Goal: Task Accomplishment & Management: Complete application form

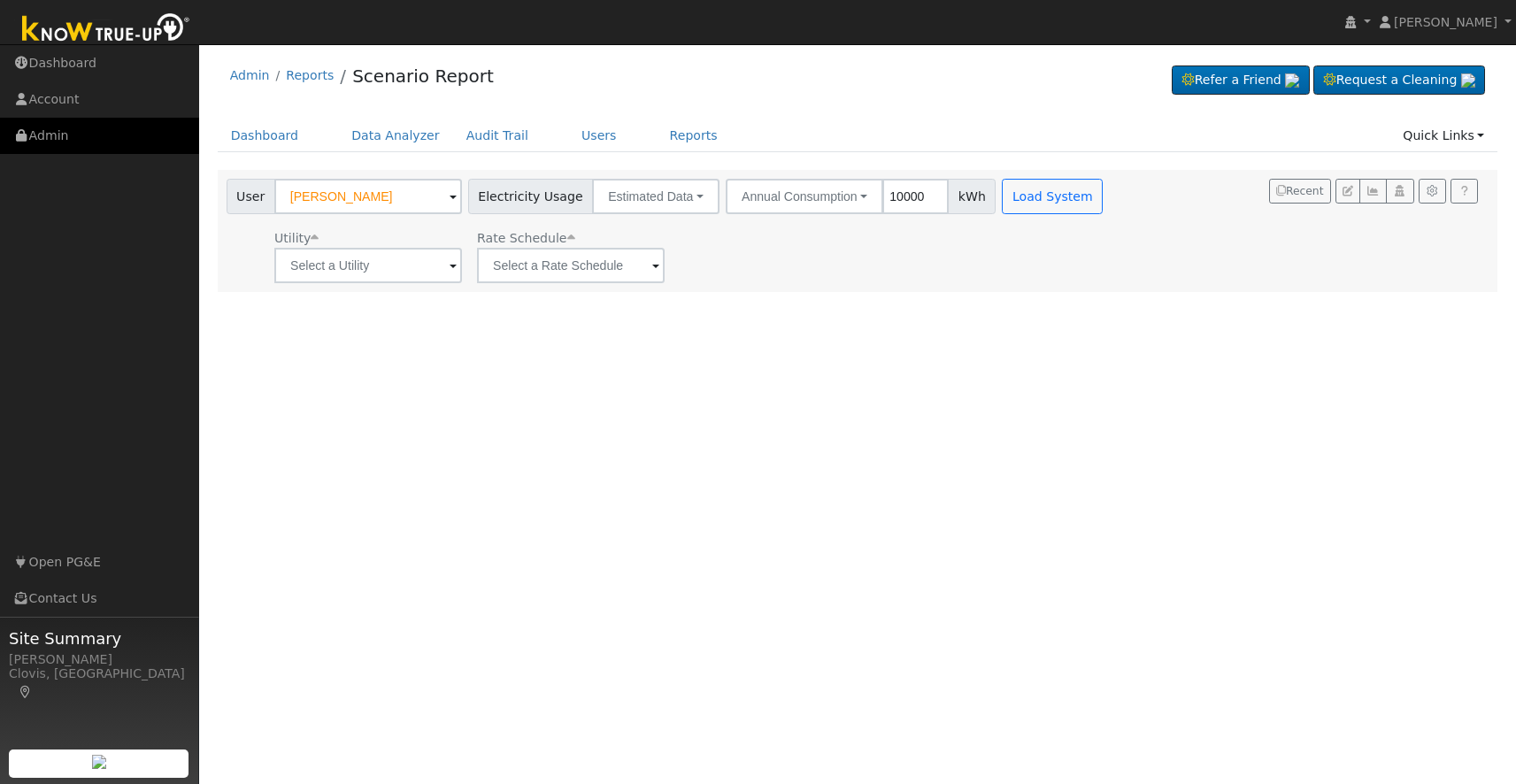
click at [105, 129] on link "Admin" at bounding box center [100, 136] width 199 height 36
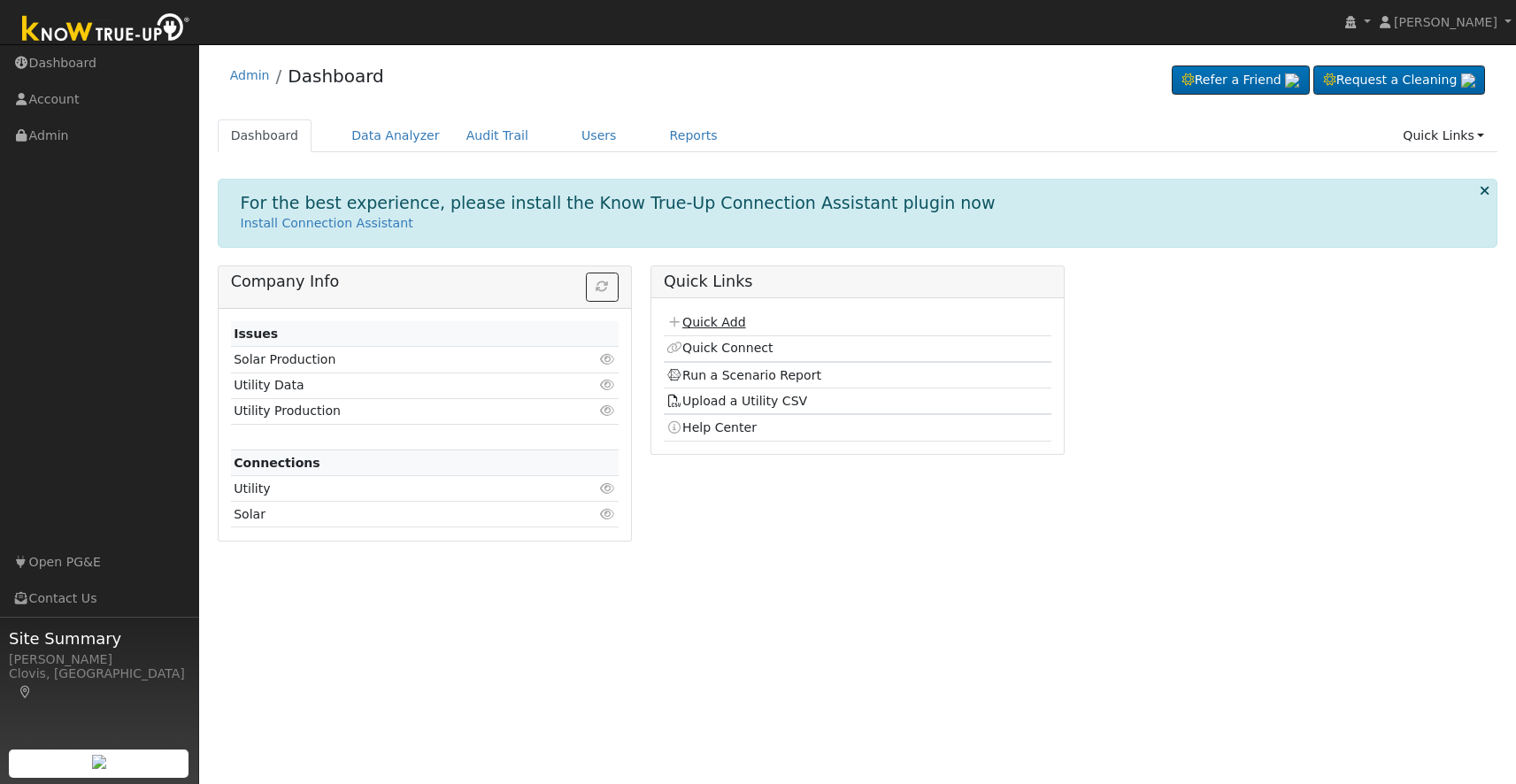
click at [733, 317] on link "Quick Add" at bounding box center [705, 322] width 79 height 15
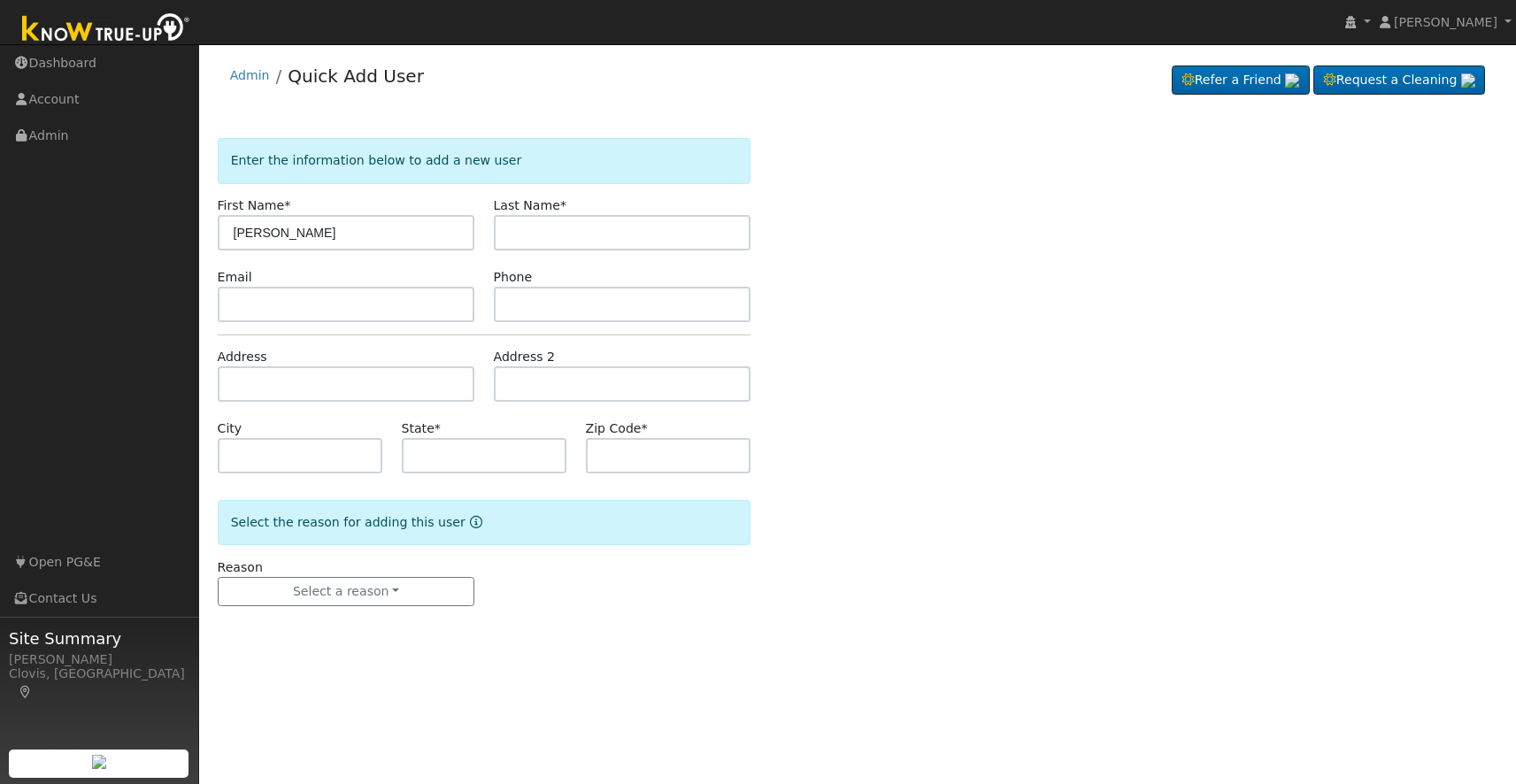
type input "[PERSON_NAME]"
type input "Lua"
click at [579, 313] on input "text" at bounding box center [622, 304] width 258 height 35
type input "5599998634"
click at [378, 303] on input "text" at bounding box center [346, 304] width 258 height 35
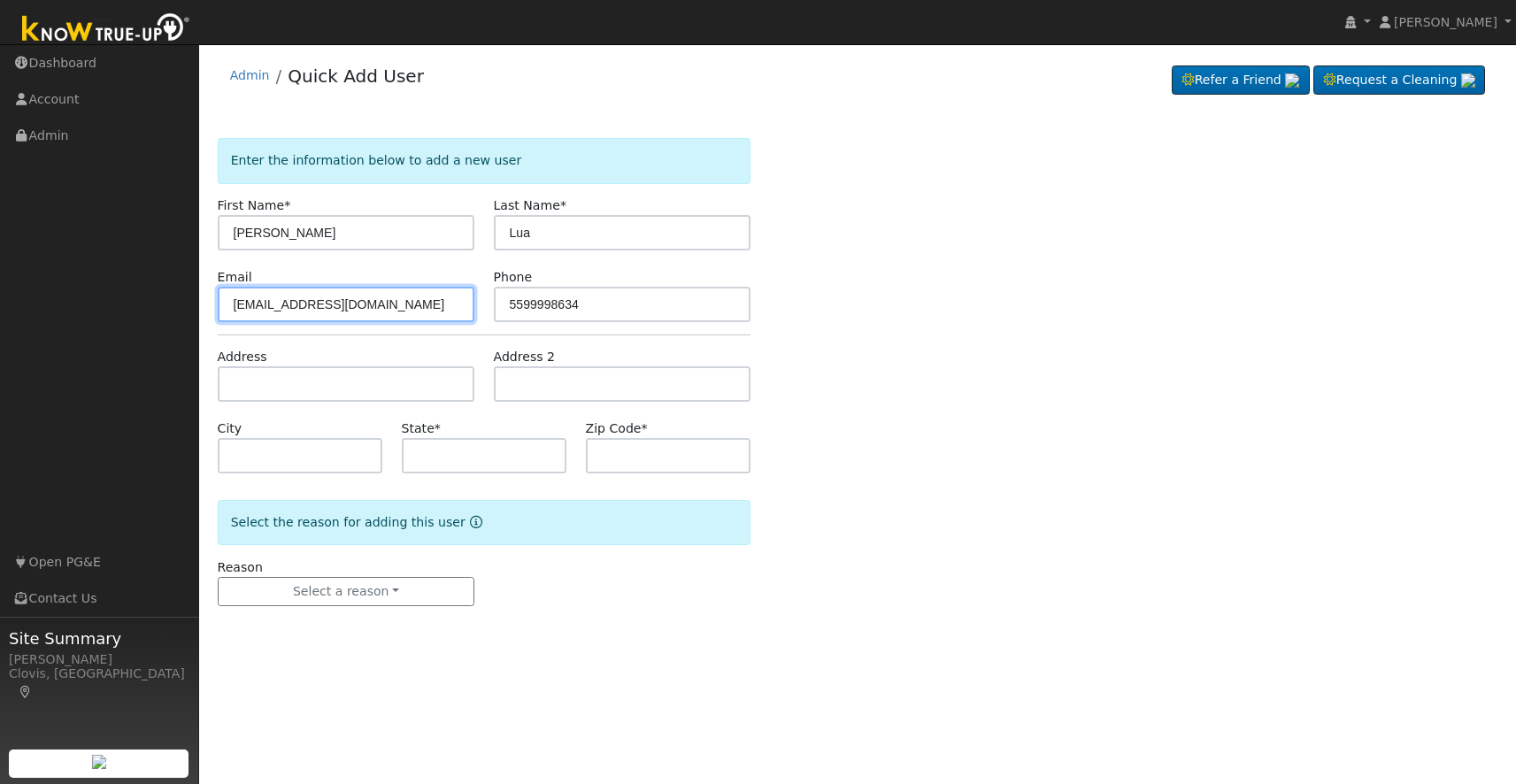
type input "Lua@gmail.com"
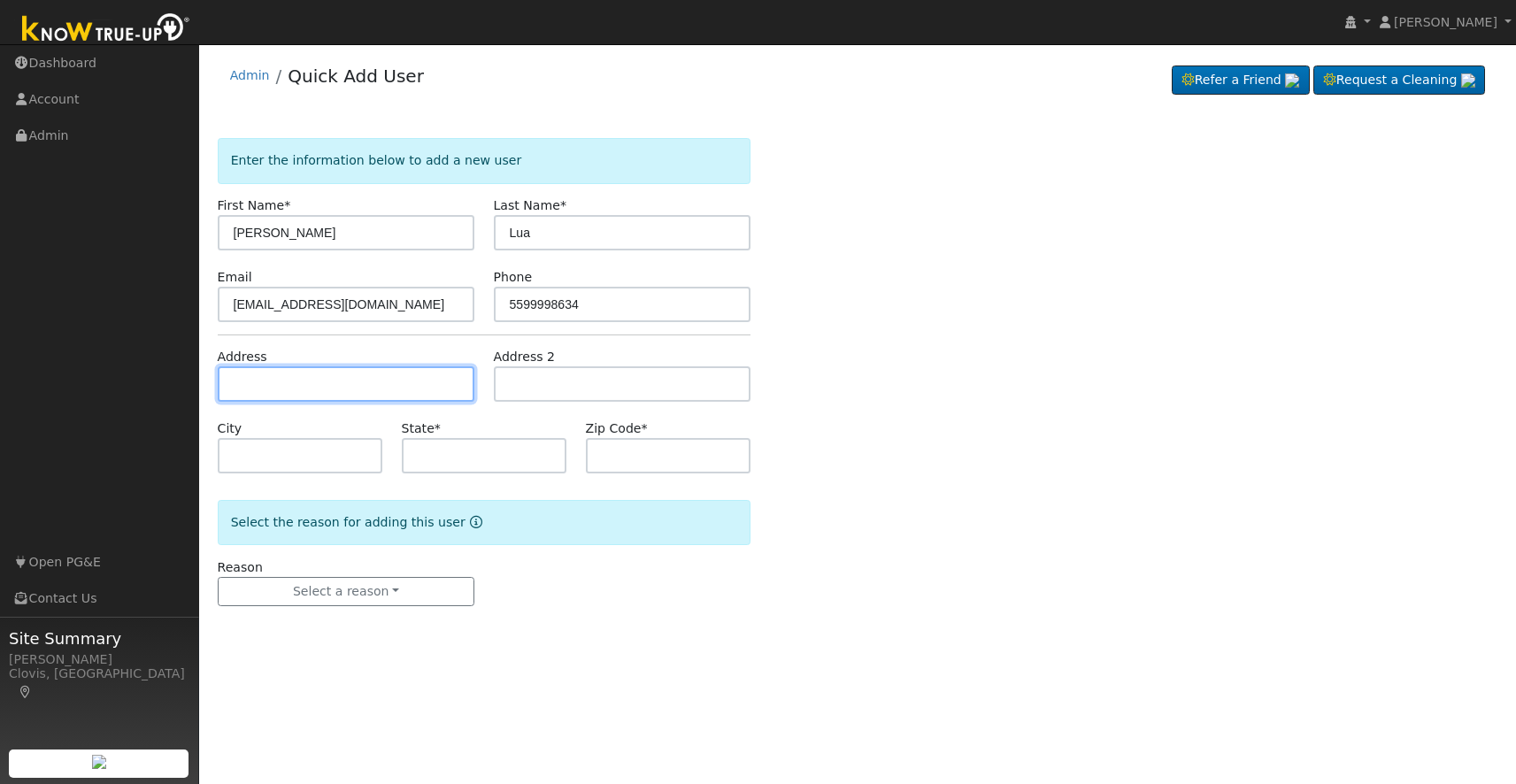
click at [345, 385] on input "text" at bounding box center [346, 383] width 258 height 35
type input "72 West Santa Ana Avenue"
type input "Clovis"
type input "CA"
type input "93612"
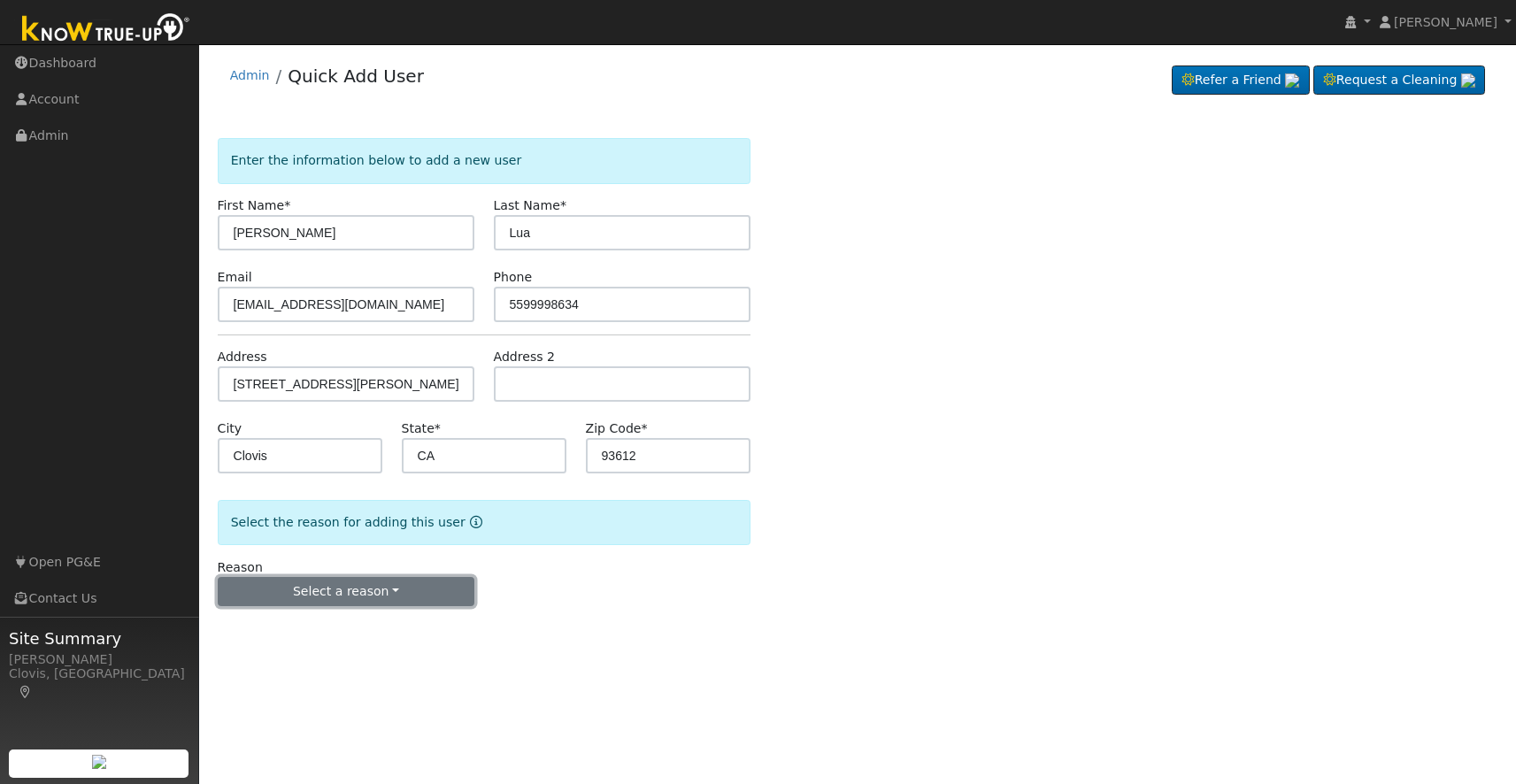
click at [371, 598] on button "Select a reason" at bounding box center [346, 591] width 258 height 30
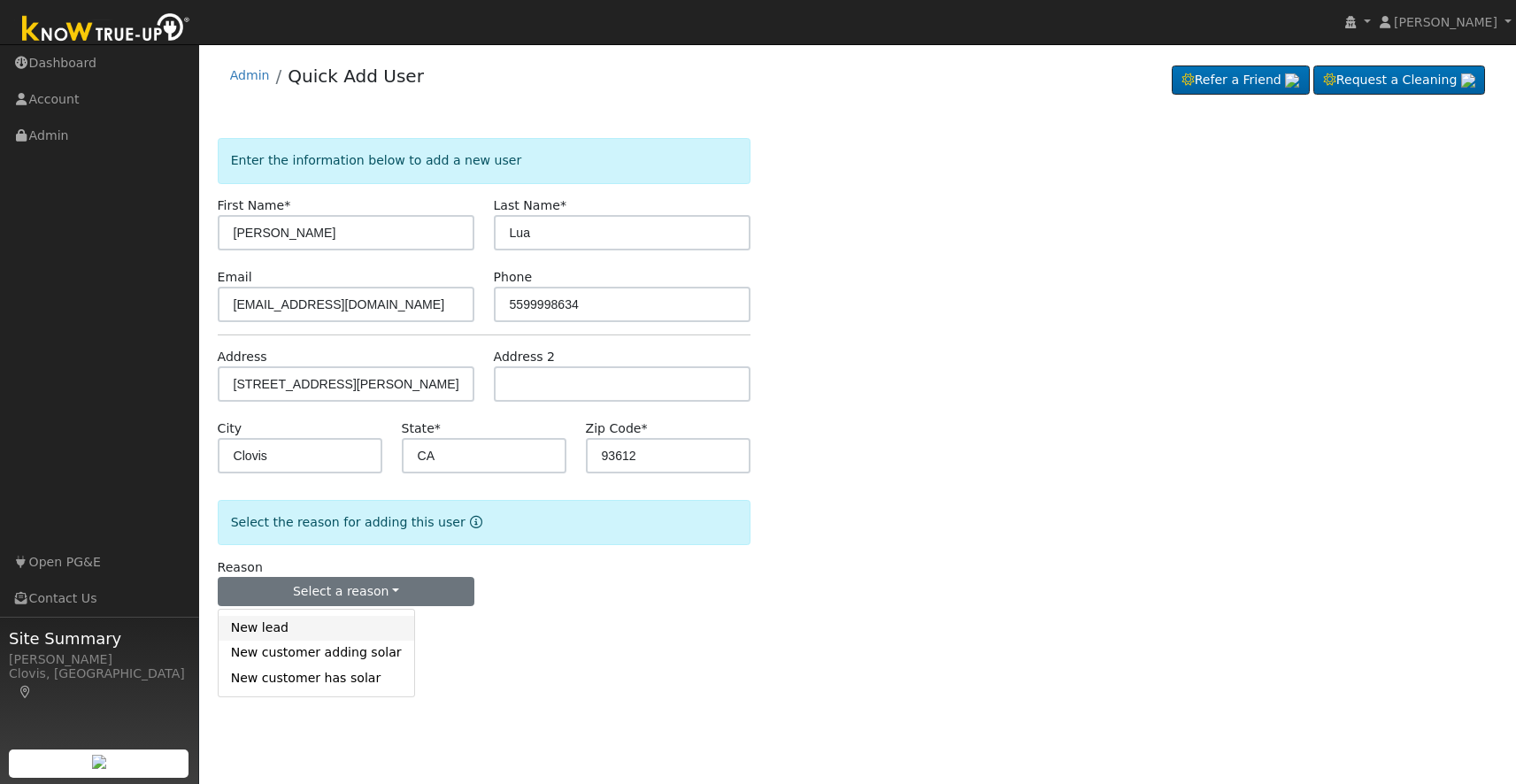
click at [355, 617] on link "New lead" at bounding box center [316, 627] width 195 height 24
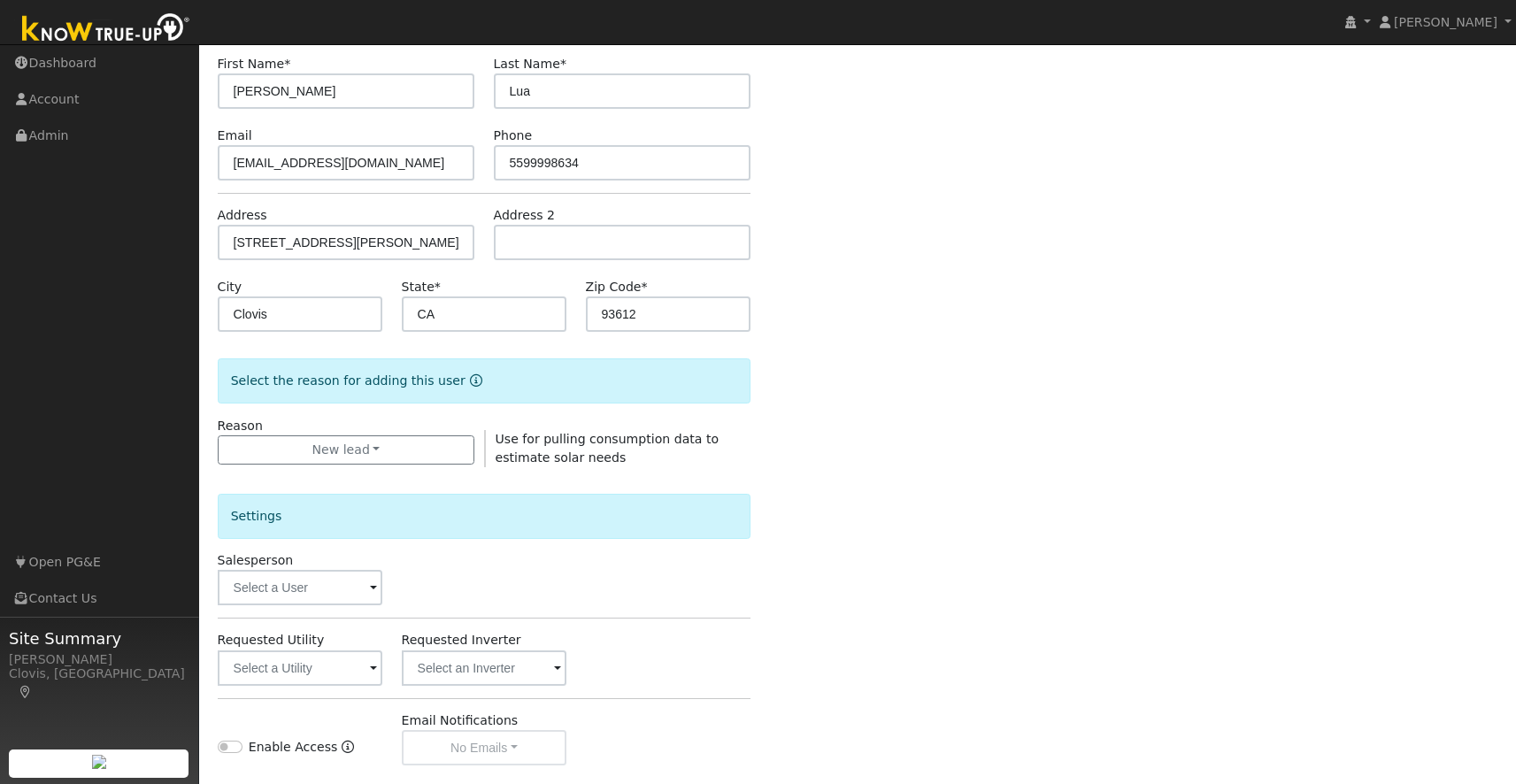
scroll to position [315, 0]
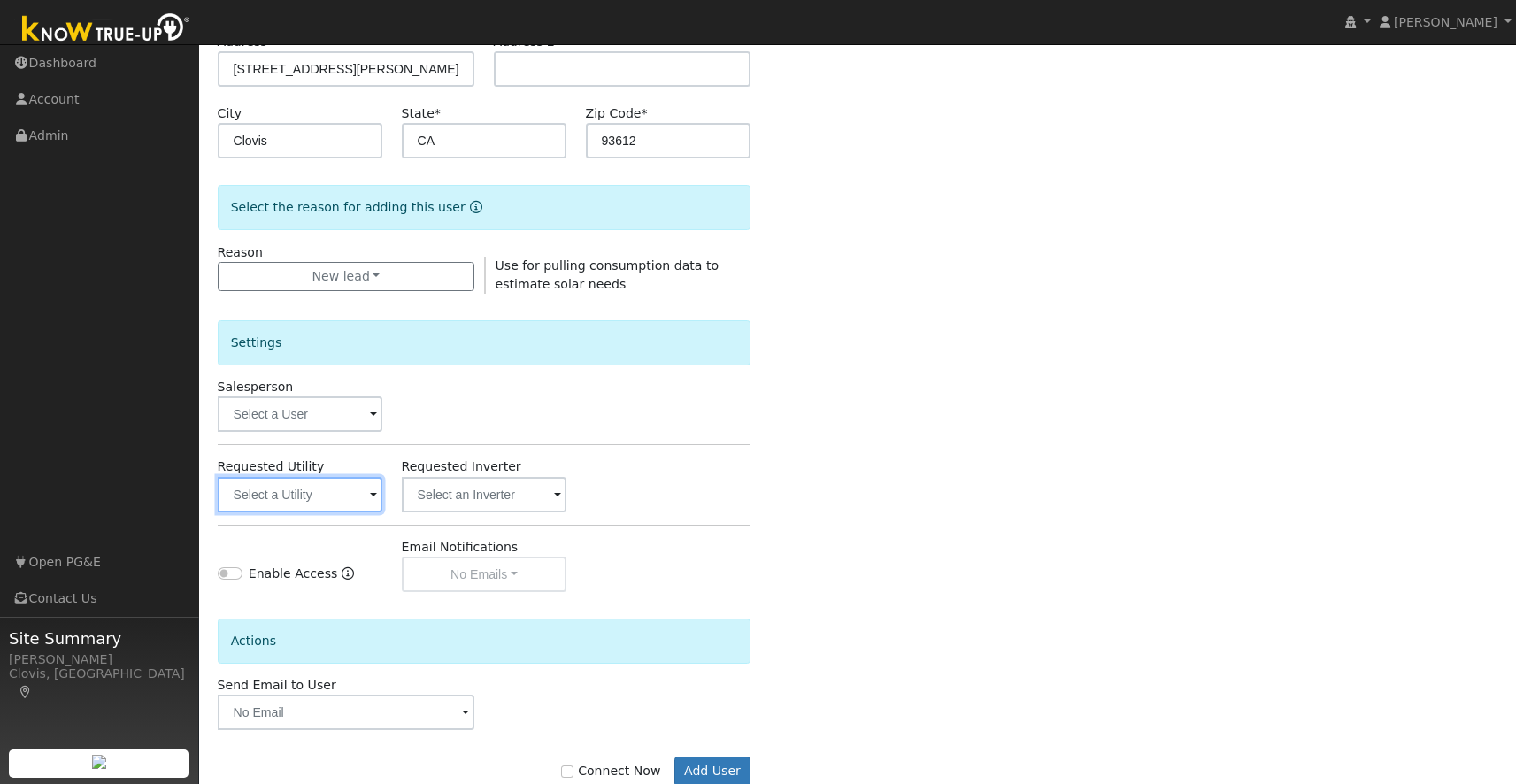
click at [338, 500] on input "text" at bounding box center [300, 494] width 166 height 35
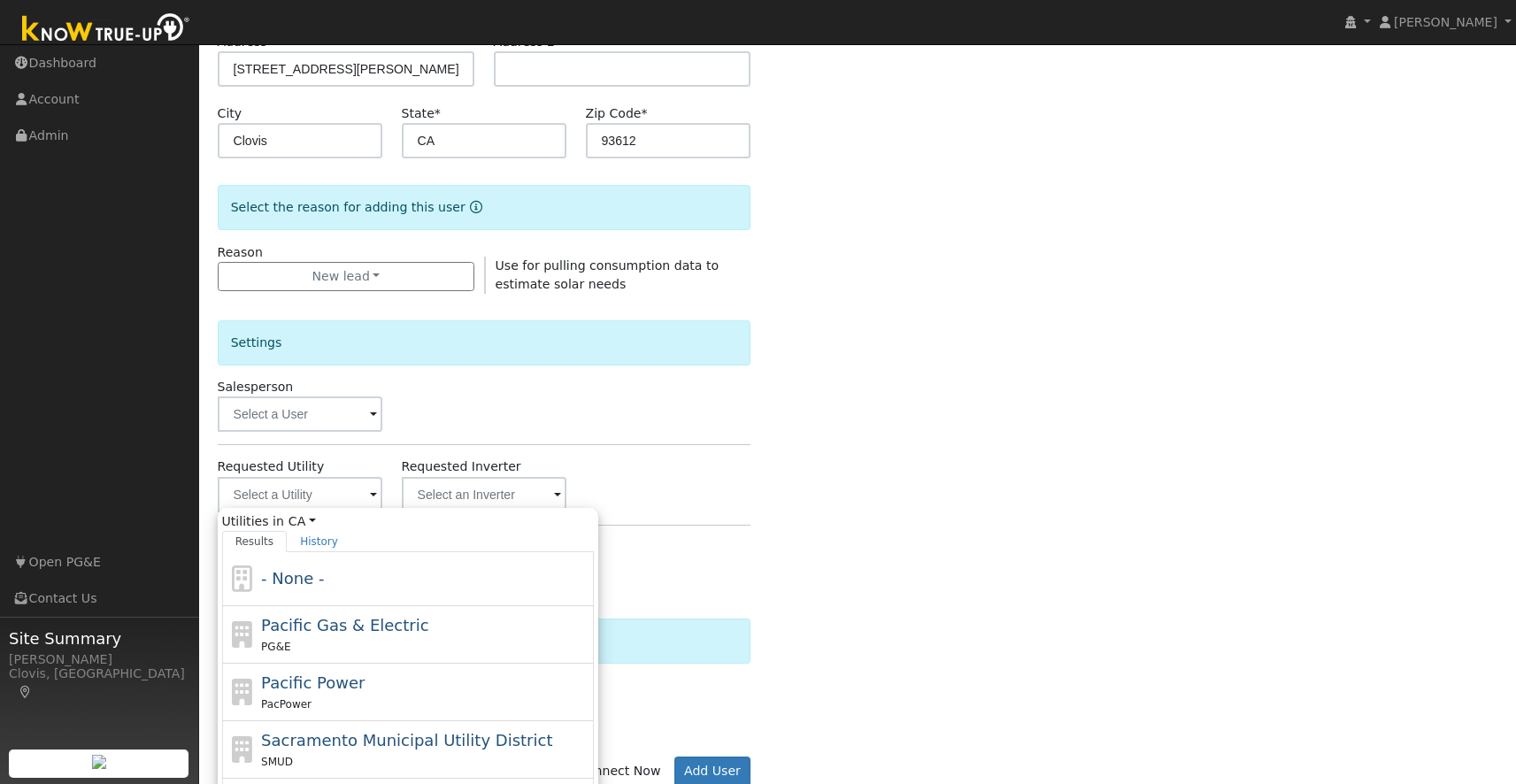
click at [318, 633] on div "Pacific Gas & Electric PG&E" at bounding box center [425, 634] width 328 height 43
type input "Pacific Gas & Electric"
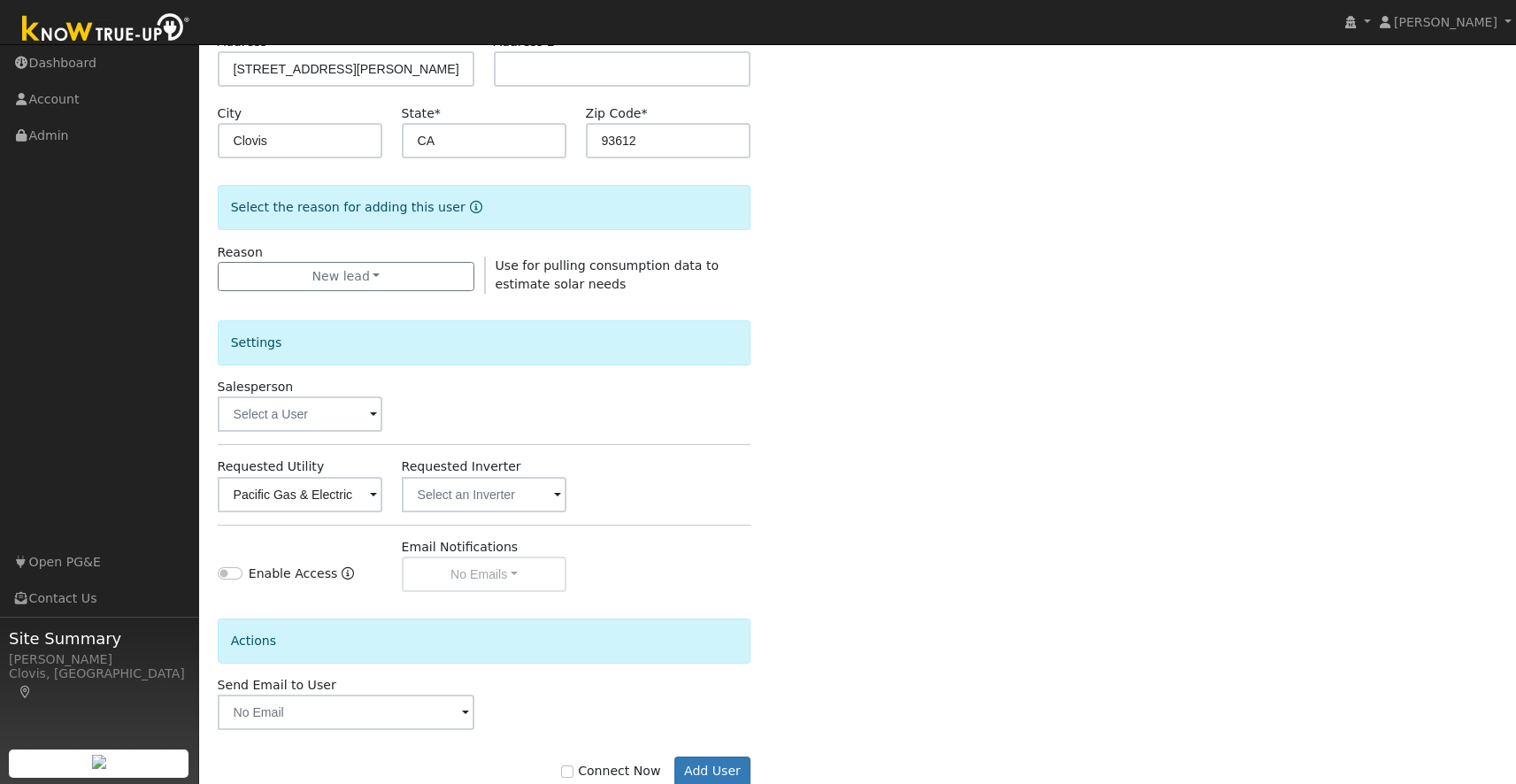
scroll to position [362, 0]
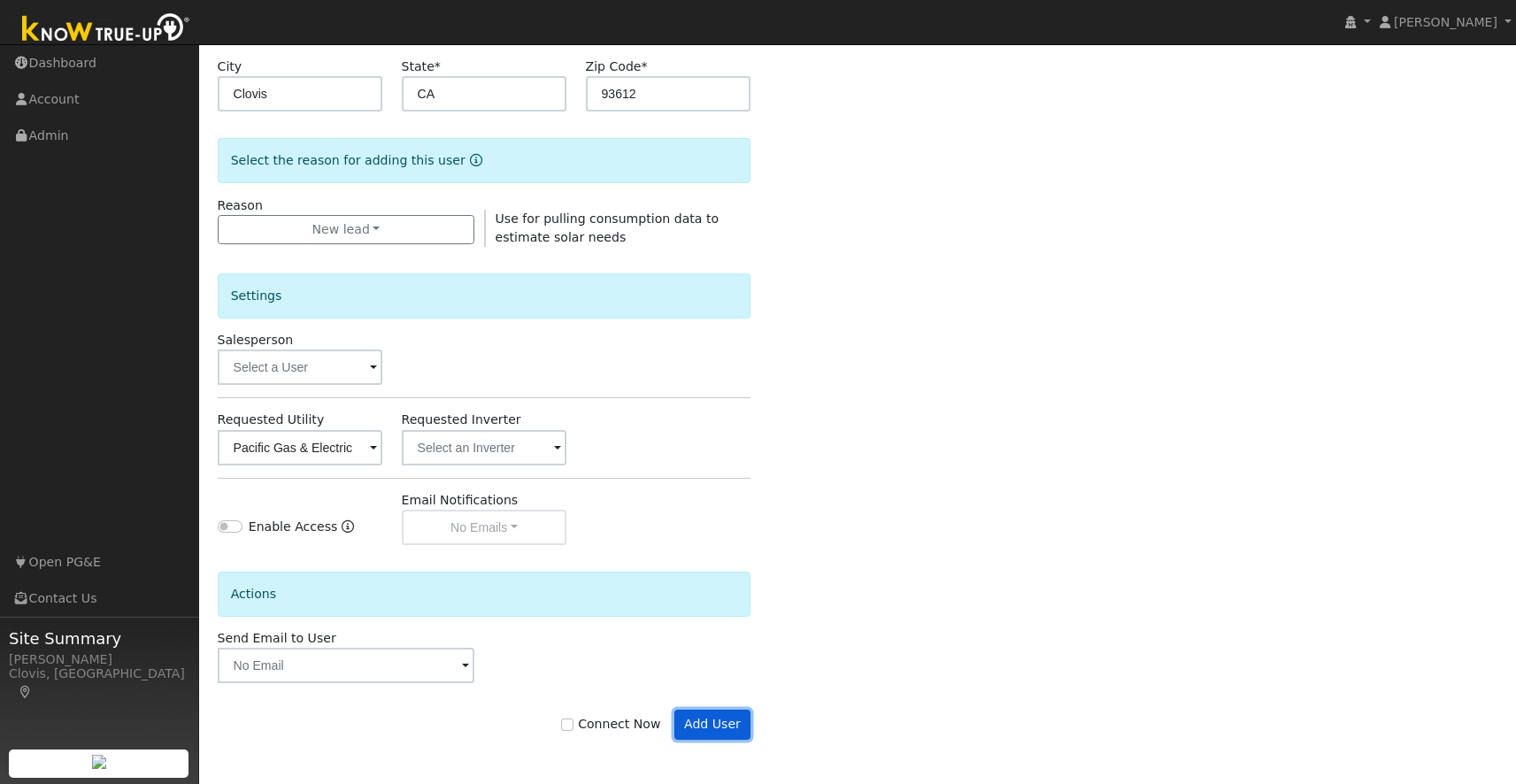
click at [705, 721] on button "Add User" at bounding box center [712, 724] width 77 height 30
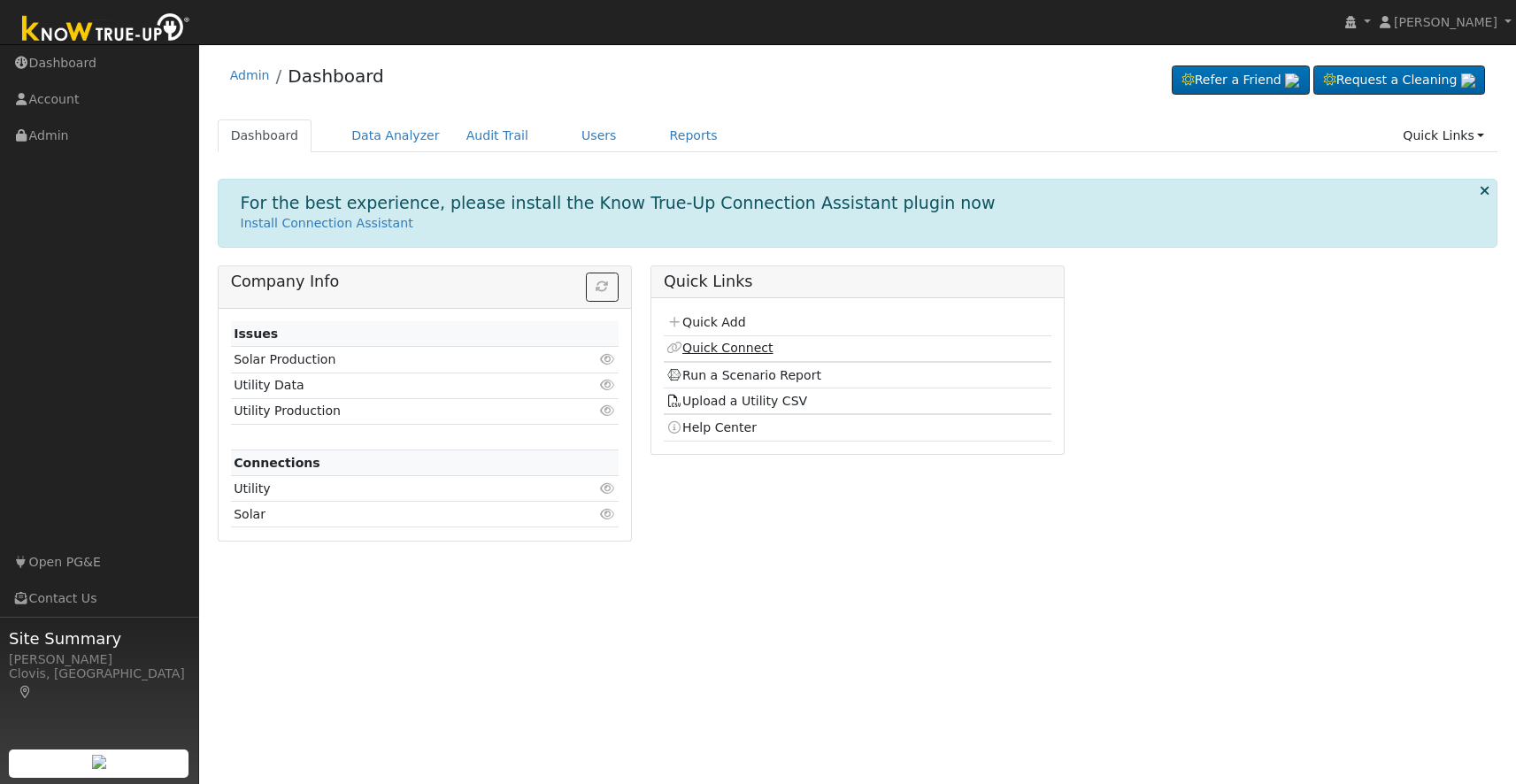
click at [752, 344] on link "Quick Connect" at bounding box center [719, 347] width 106 height 15
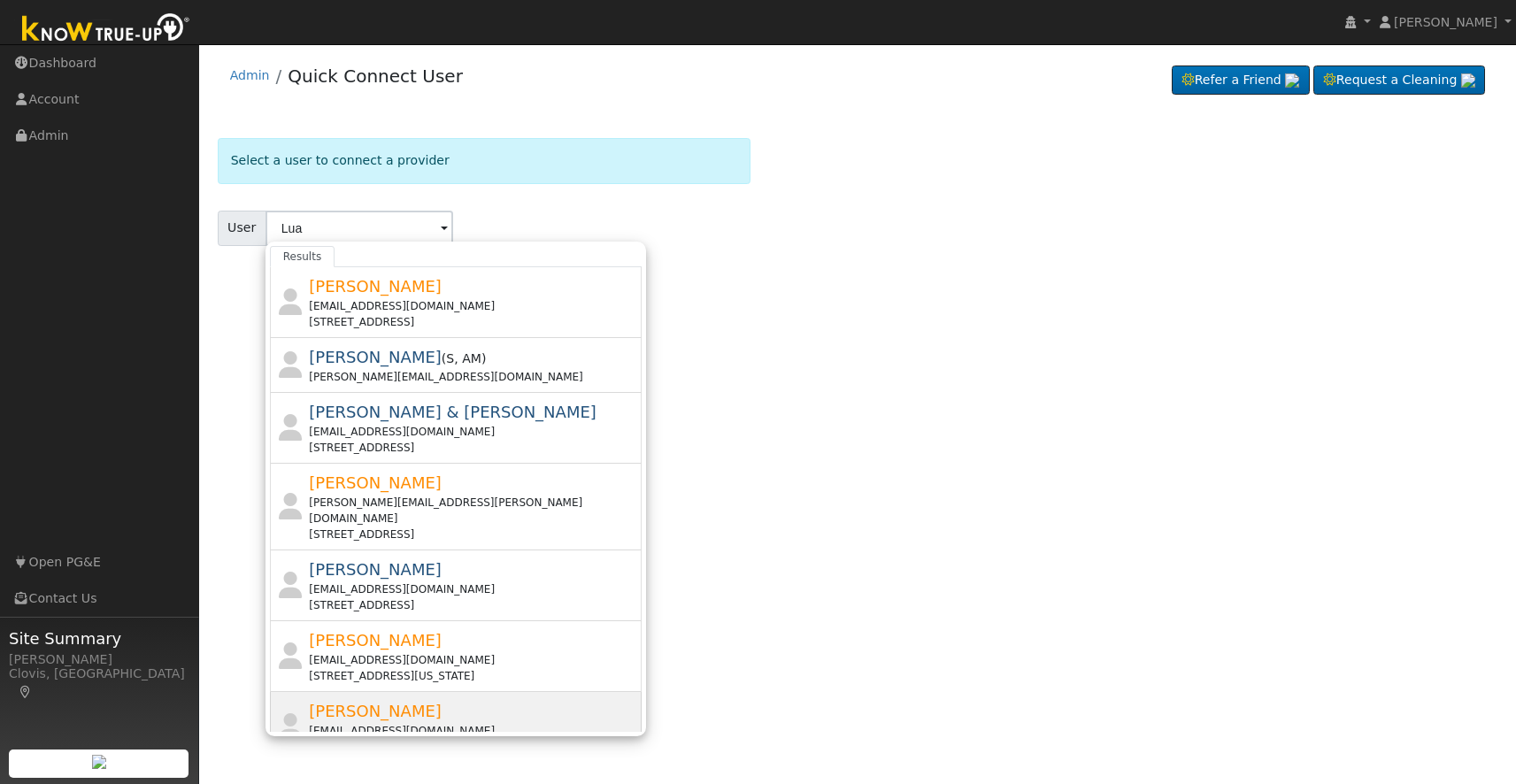
click at [375, 698] on div "Tina Lua Lua@gmail.com 72 West Santa Ana Avenue, Clovis, CA 93612" at bounding box center [473, 725] width 328 height 56
type input "[PERSON_NAME]"
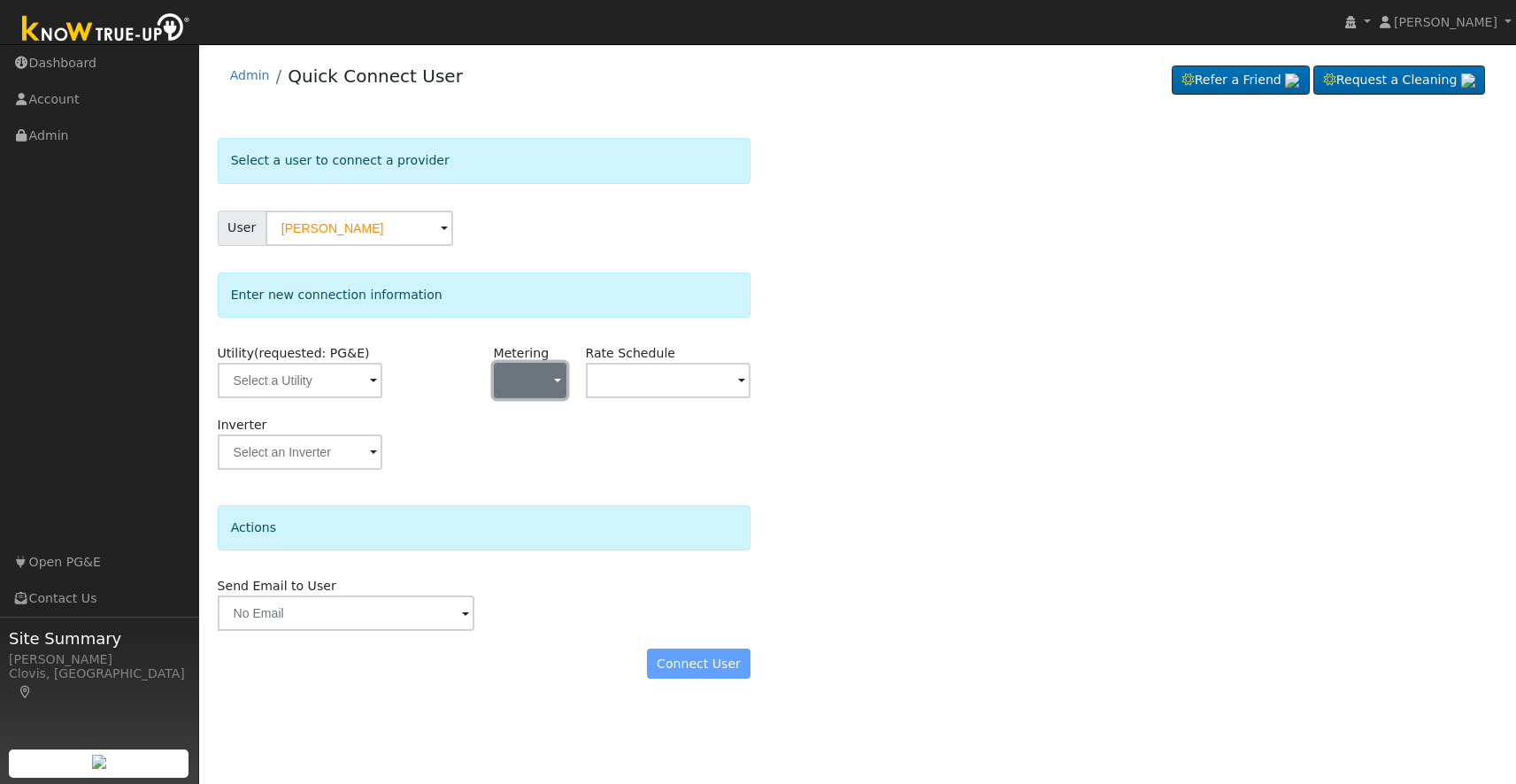
click at [523, 380] on button "button" at bounding box center [530, 380] width 73 height 35
click at [527, 448] on link "NEM" at bounding box center [556, 444] width 123 height 24
click at [641, 377] on input "text" at bounding box center [668, 380] width 166 height 35
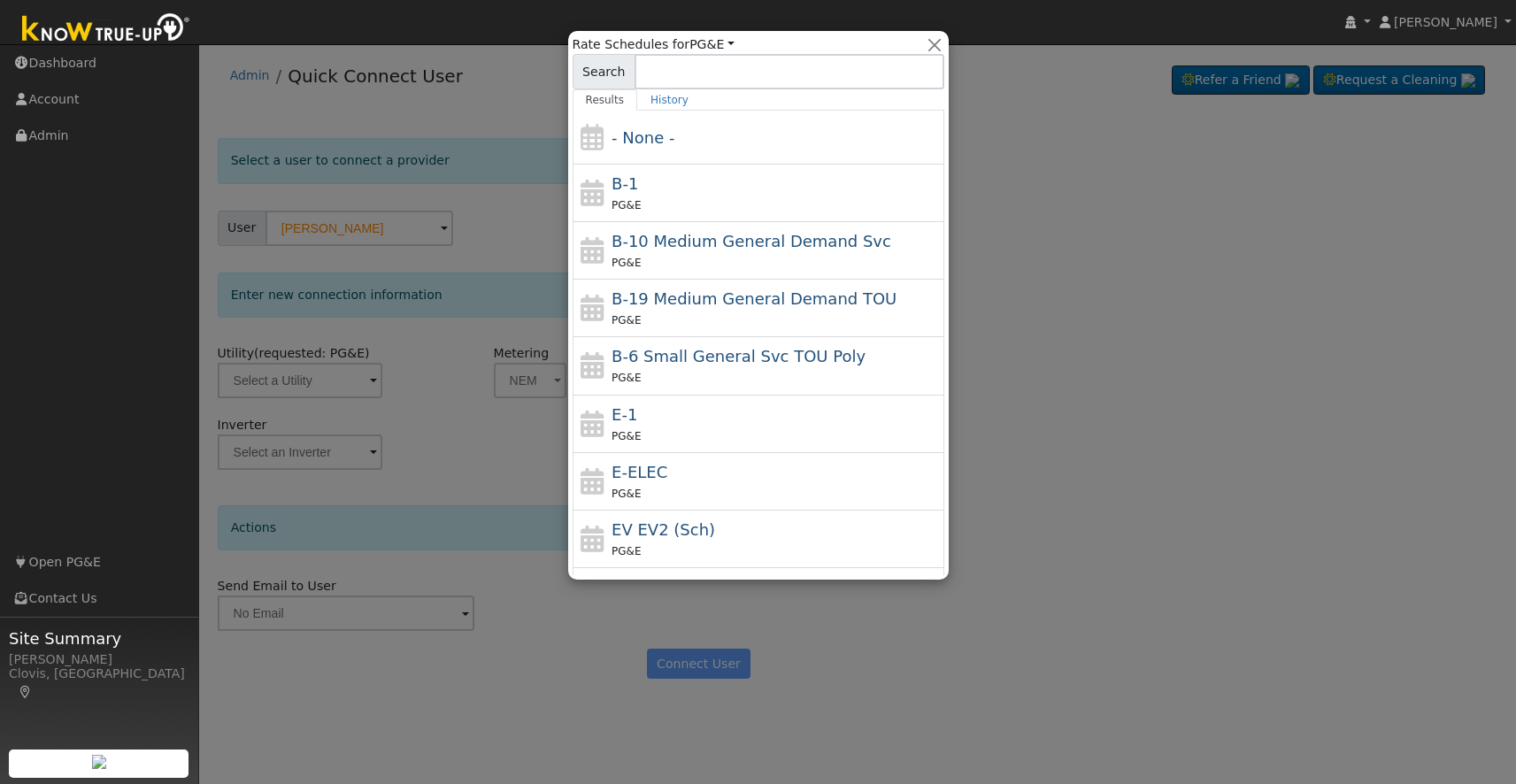
click at [635, 422] on div "E-1 PG&E" at bounding box center [776, 424] width 328 height 43
type input "E-1"
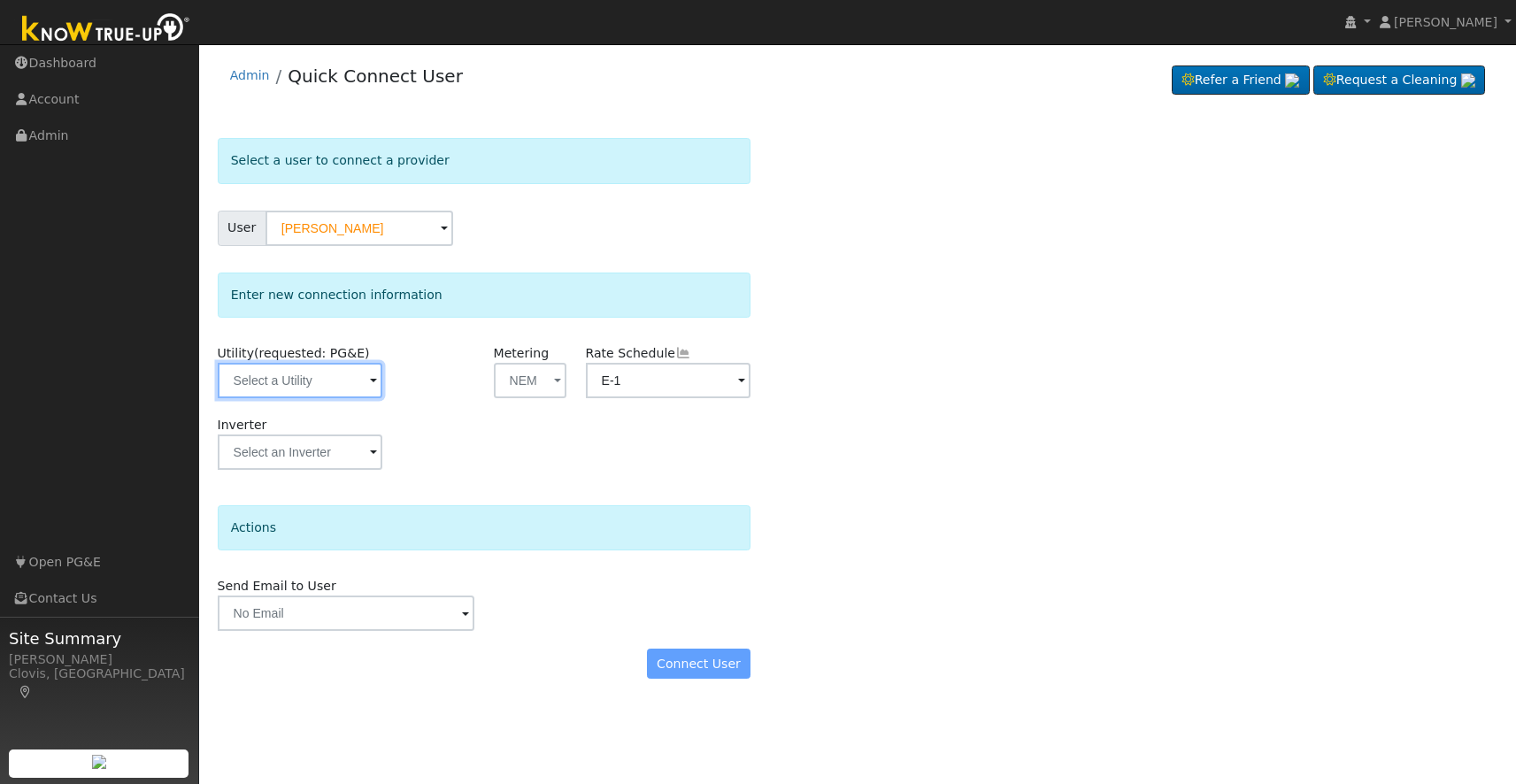
click at [344, 393] on input "text" at bounding box center [300, 380] width 166 height 35
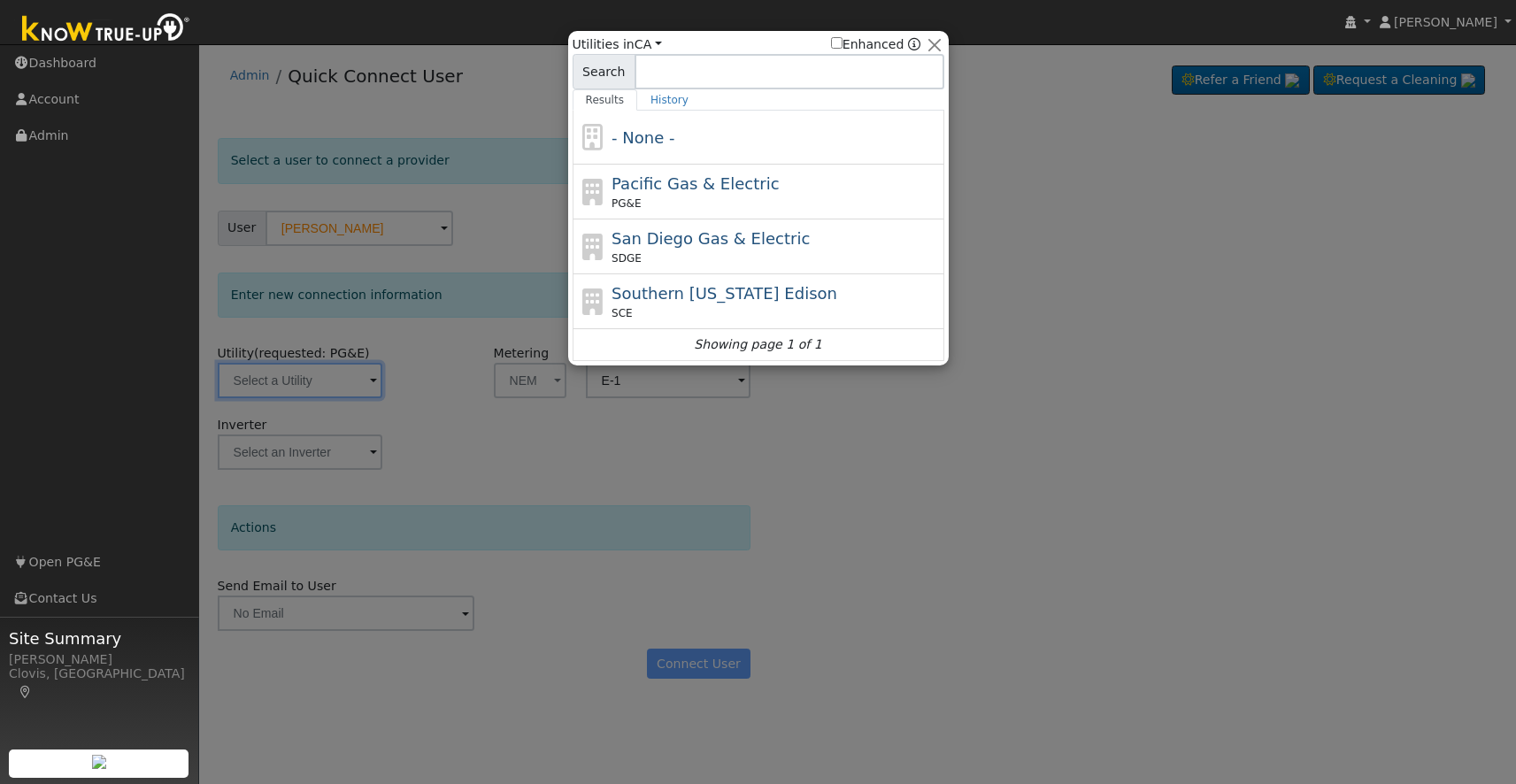
click at [708, 186] on span "Pacific Gas & Electric" at bounding box center [695, 183] width 167 height 19
type input "PG&E"
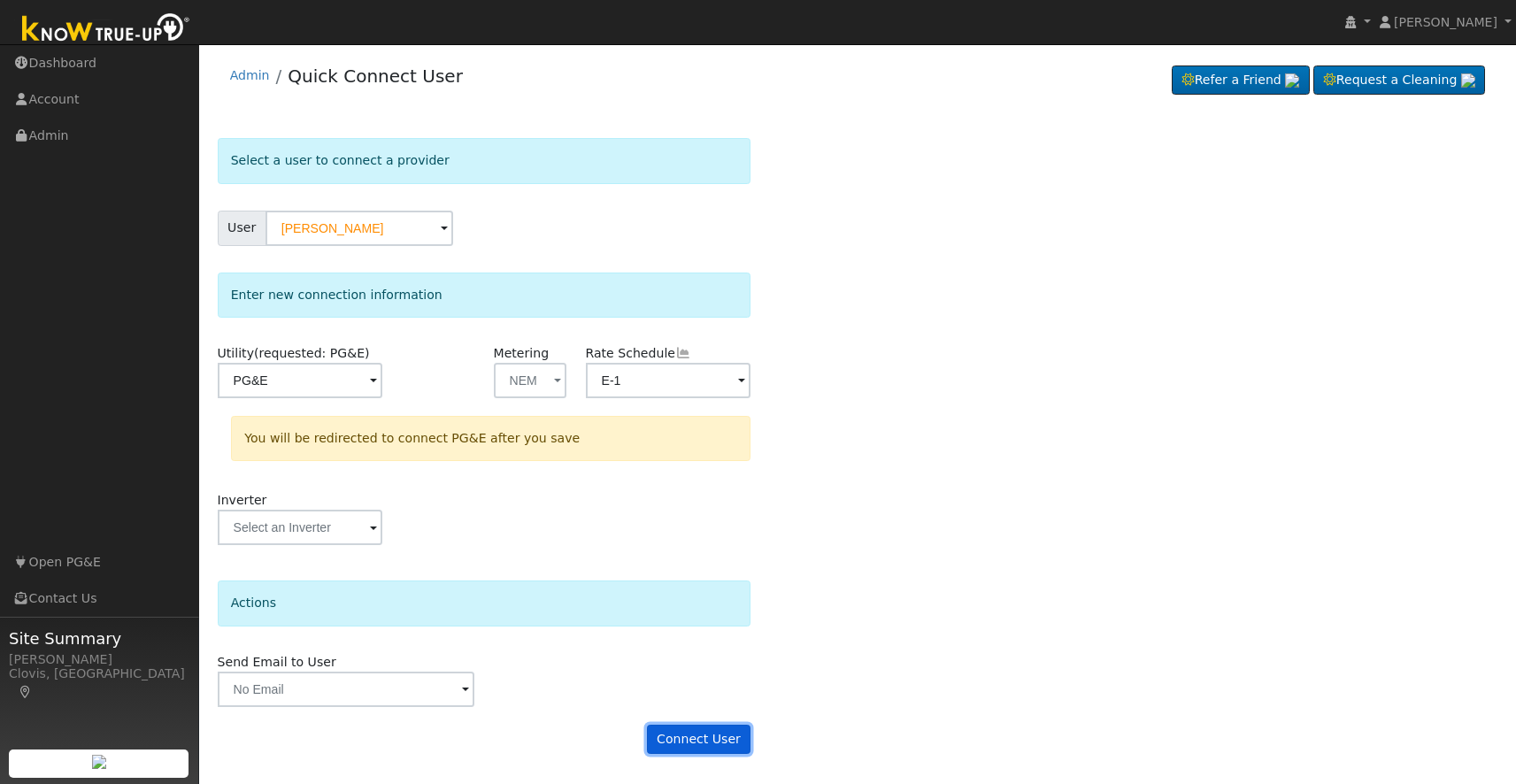
click at [677, 736] on button "Connect User" at bounding box center [698, 739] width 104 height 30
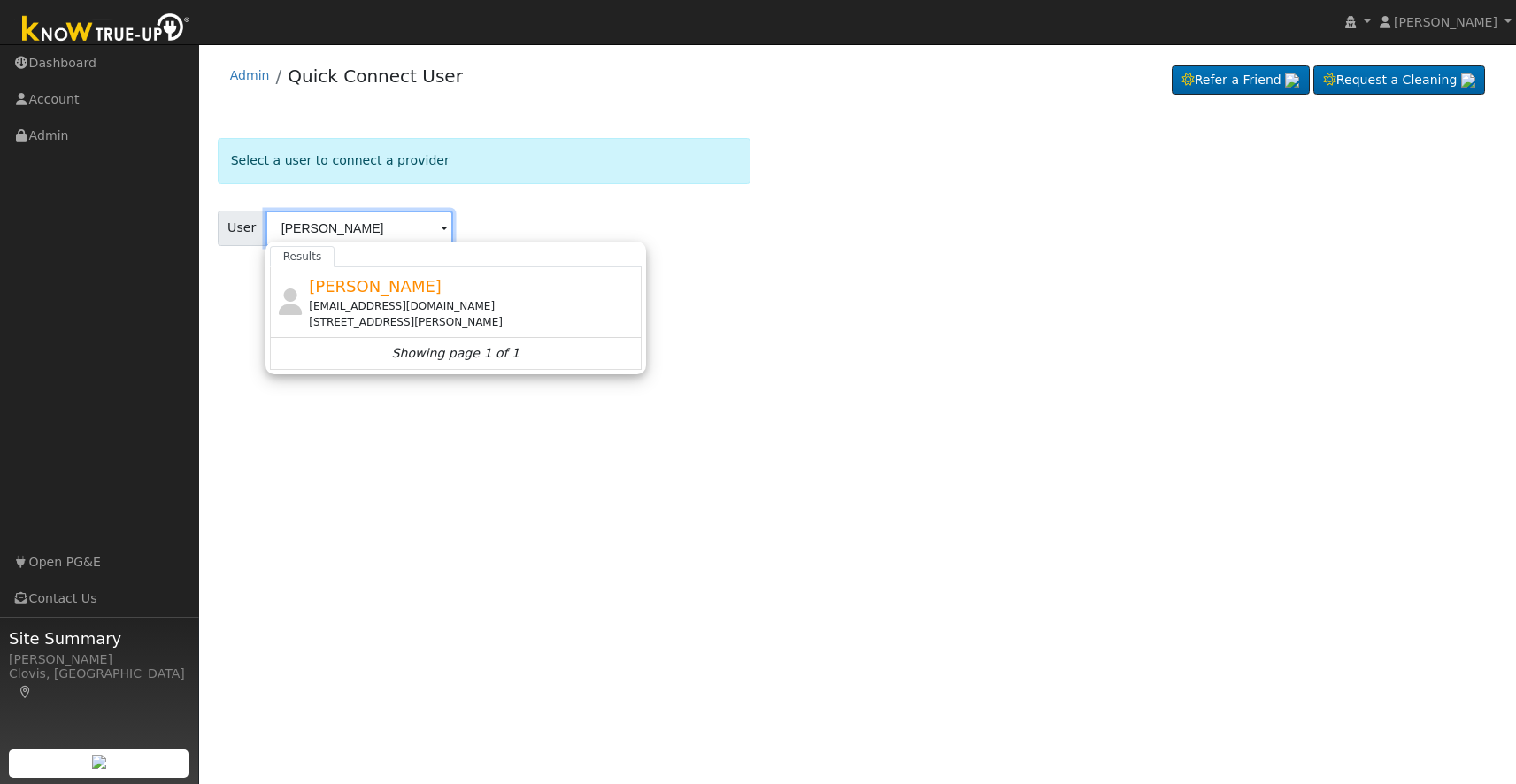
type input "[PERSON_NAME]"
click at [346, 293] on span "[PERSON_NAME]" at bounding box center [376, 286] width 133 height 19
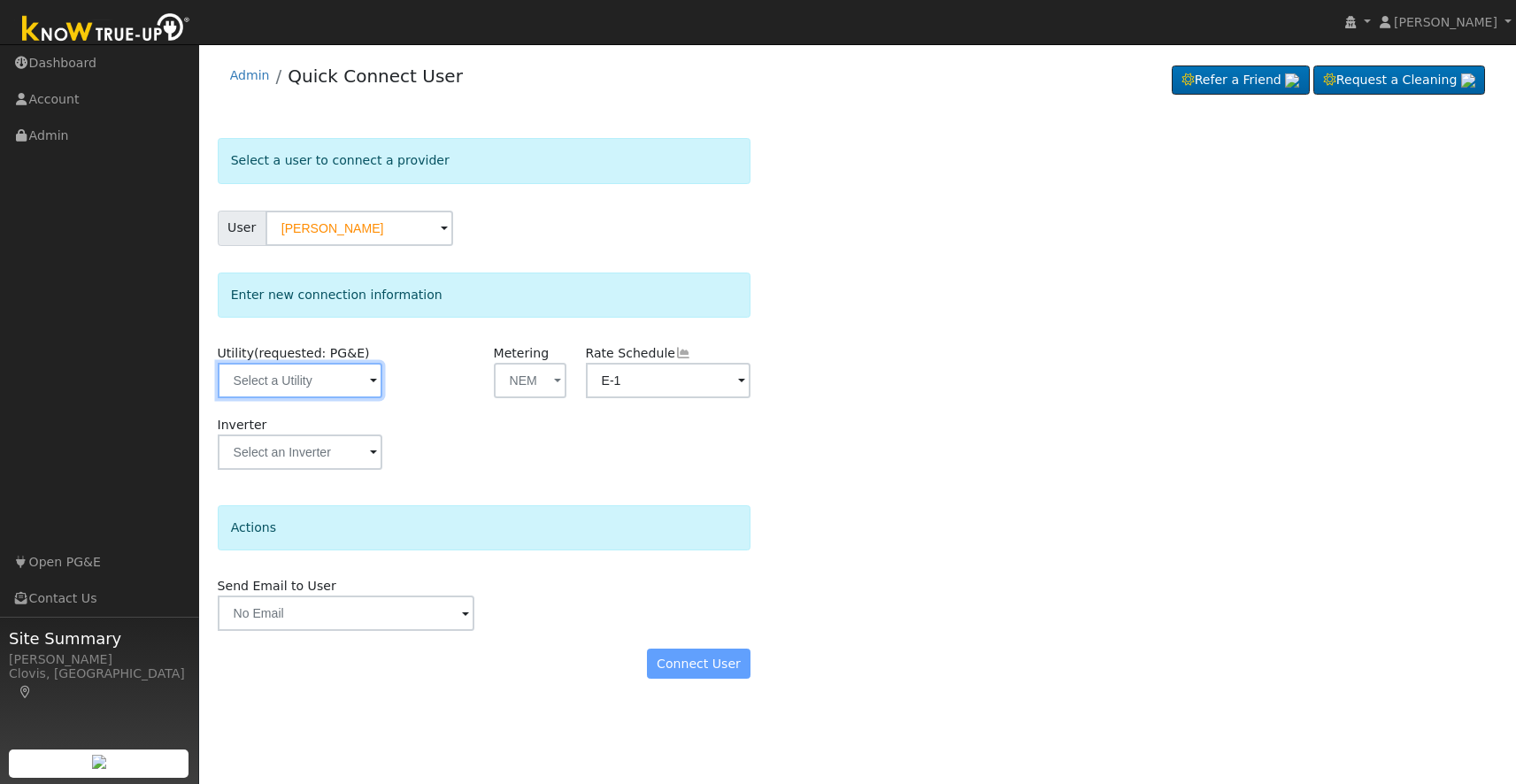
click at [335, 384] on input "text" at bounding box center [300, 380] width 166 height 35
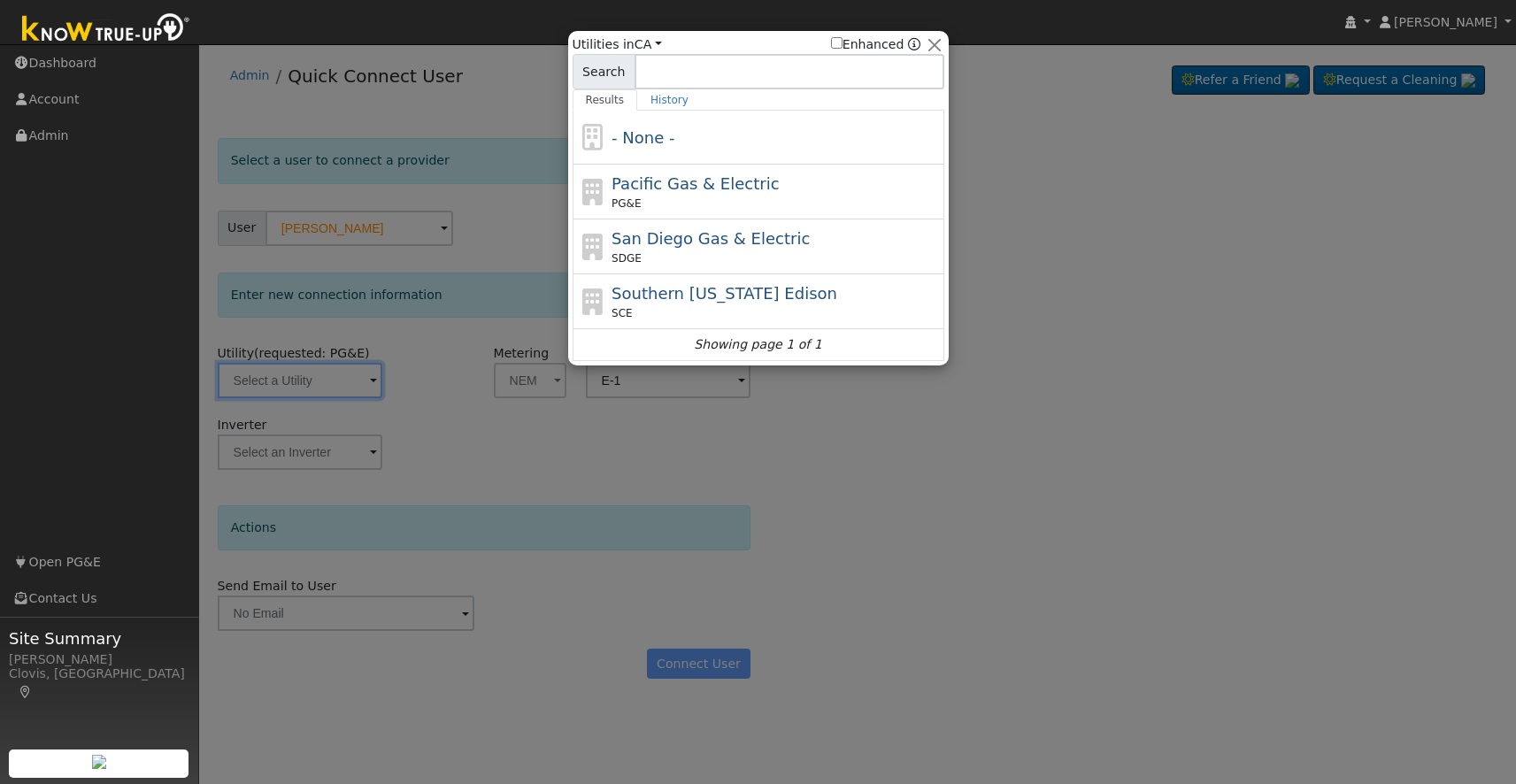
click at [771, 166] on div "Pacific Gas & Electric PG&E" at bounding box center [758, 192] width 372 height 55
type input "PG&E"
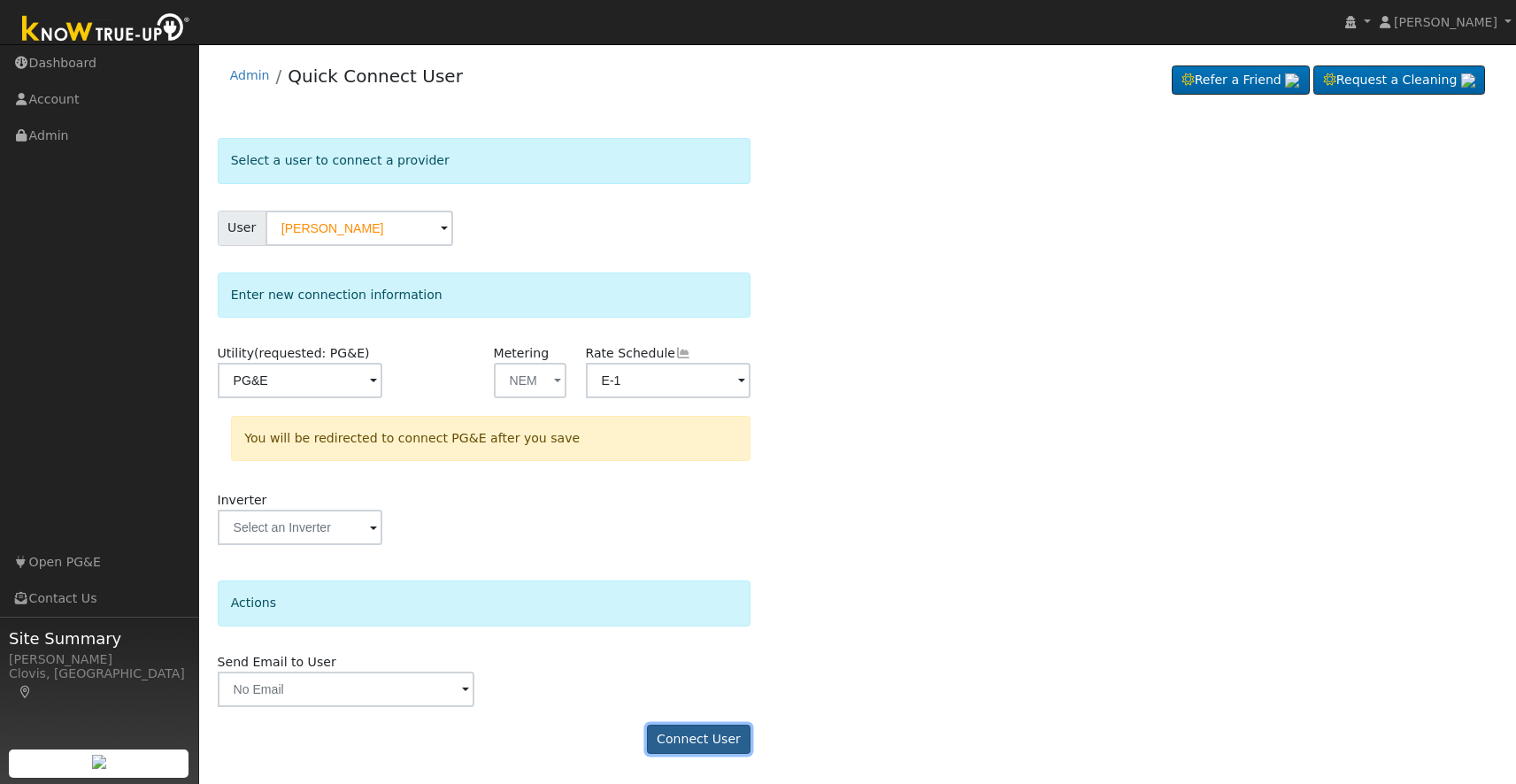
click at [683, 733] on button "Connect User" at bounding box center [698, 739] width 104 height 30
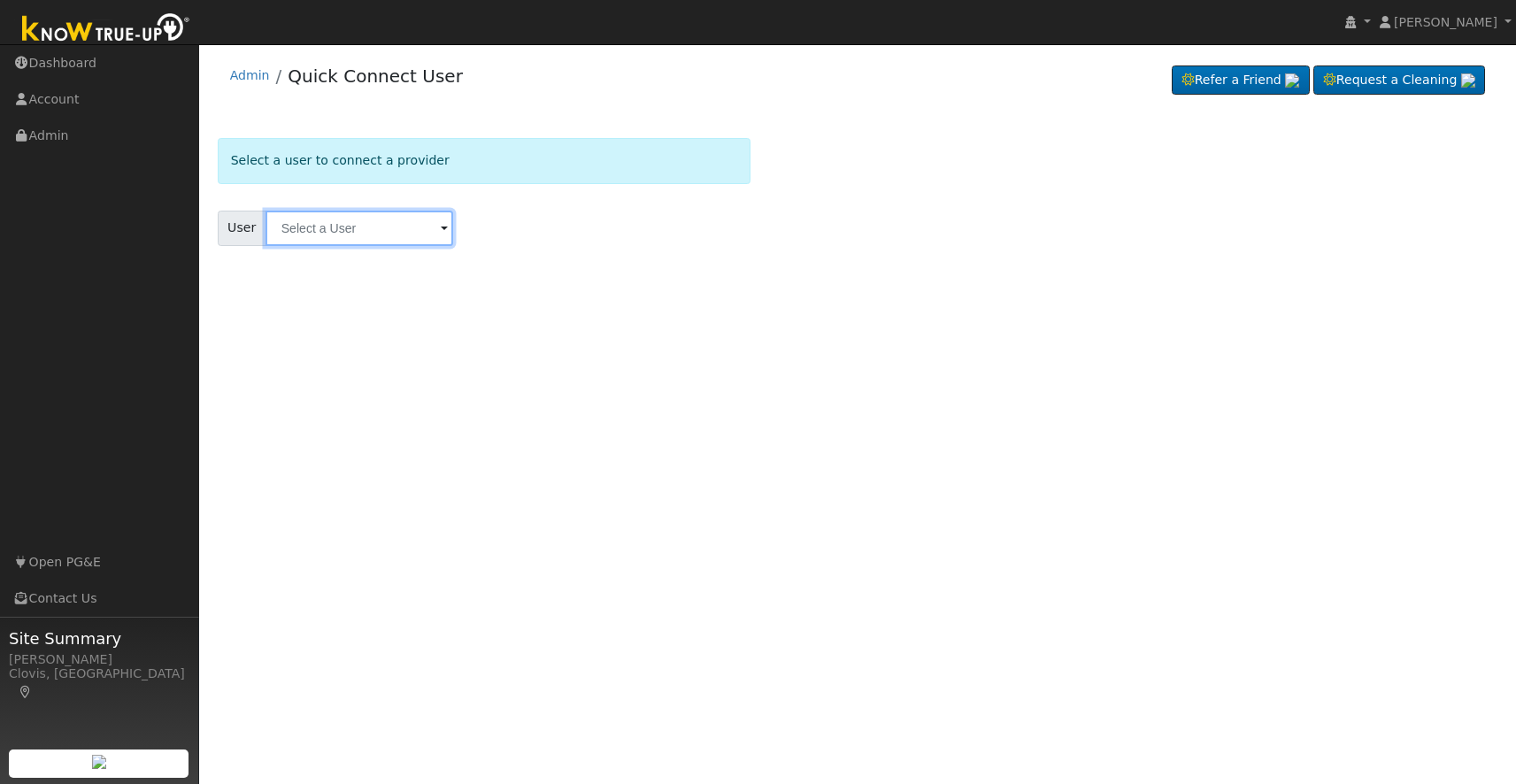
click at [303, 222] on input "text" at bounding box center [359, 228] width 187 height 35
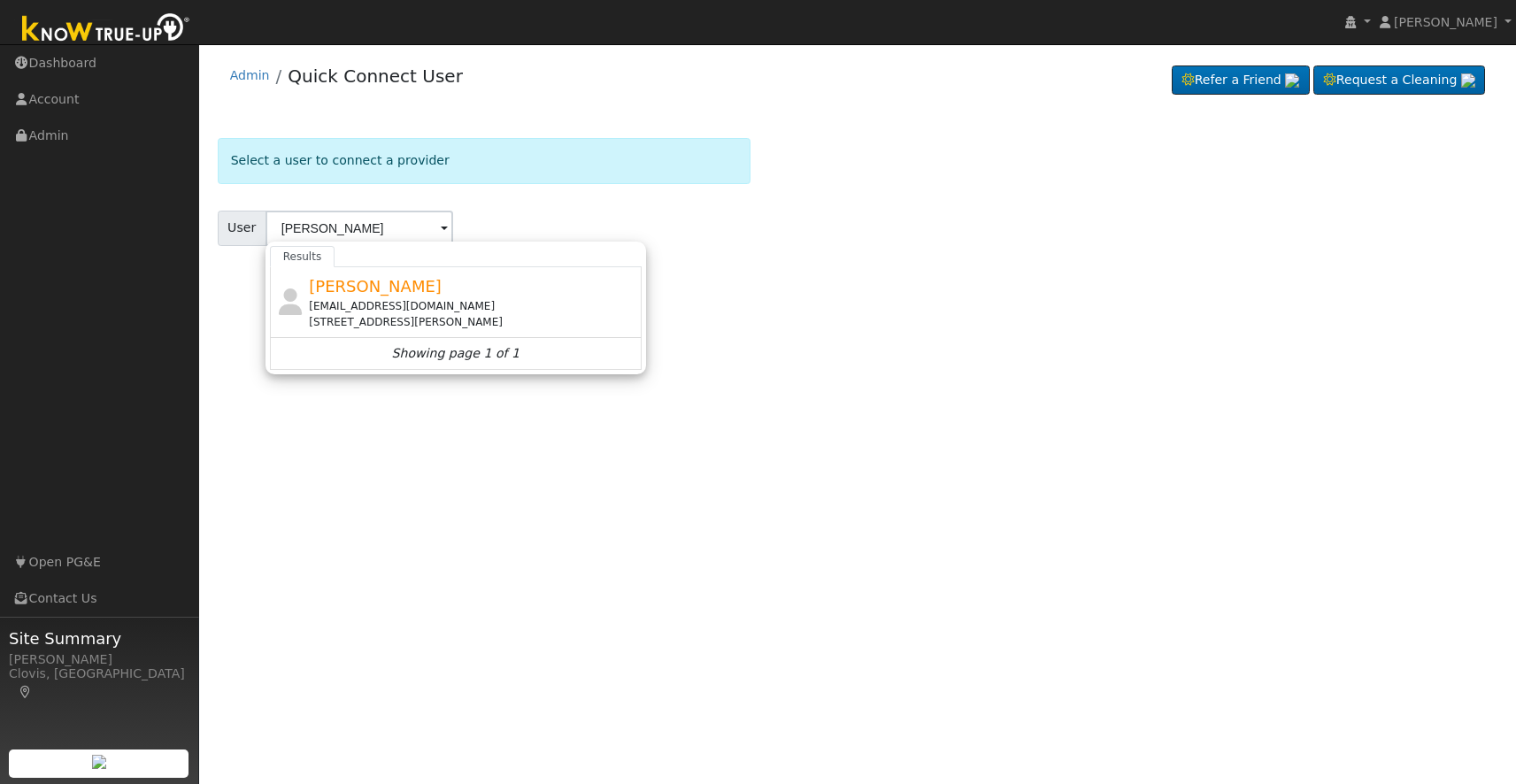
click at [295, 279] on div "Tina Lua Lua@gmail.com 72 West Santa Ana Avenue, Clovis, CA 93612" at bounding box center [456, 302] width 372 height 71
type input "Tina Lua"
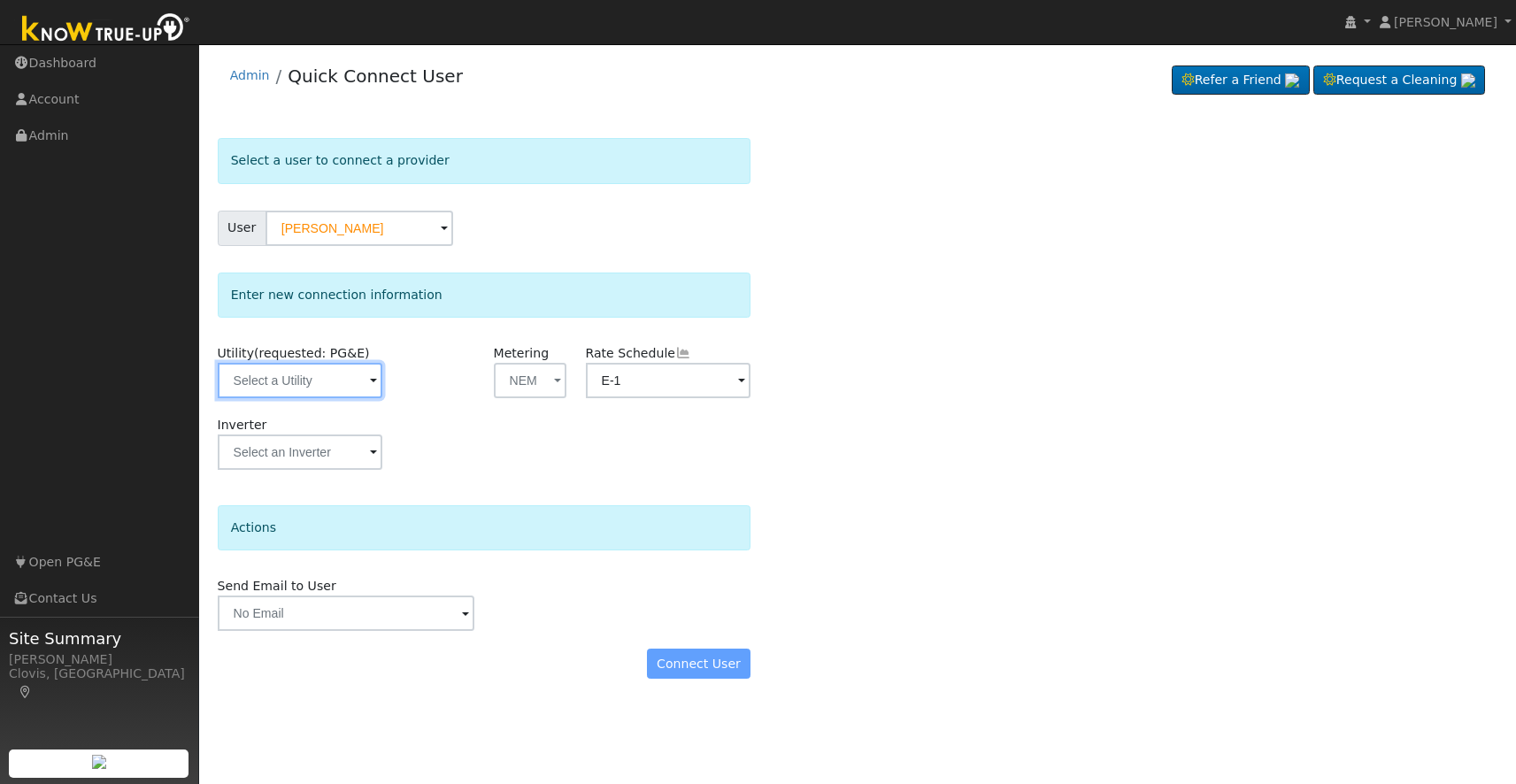
drag, startPoint x: 252, startPoint y: 394, endPoint x: 265, endPoint y: 396, distance: 13.2
click at [251, 394] on input "text" at bounding box center [300, 380] width 166 height 35
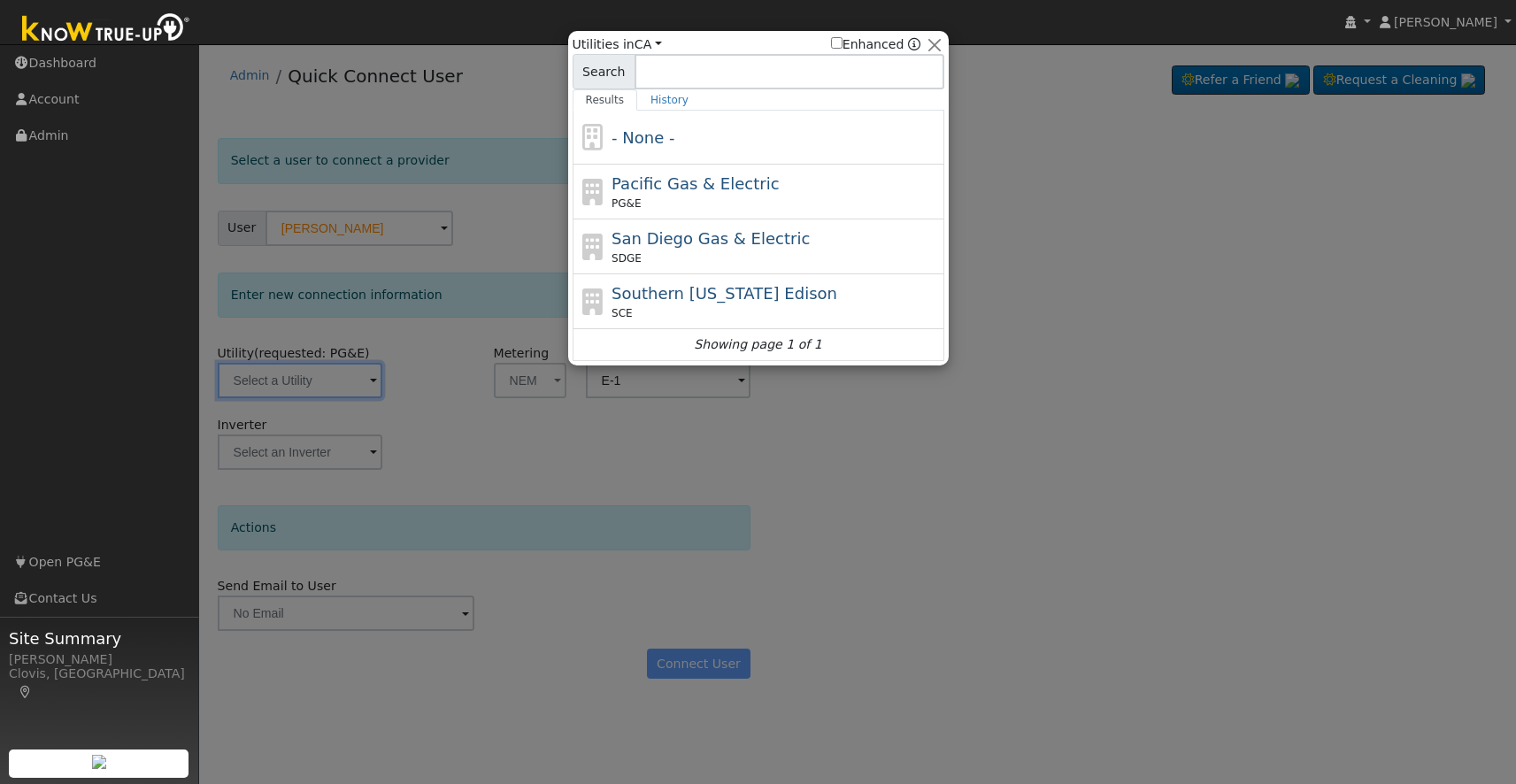
click at [738, 185] on span "Pacific Gas & Electric" at bounding box center [695, 183] width 167 height 19
type input "PG&E"
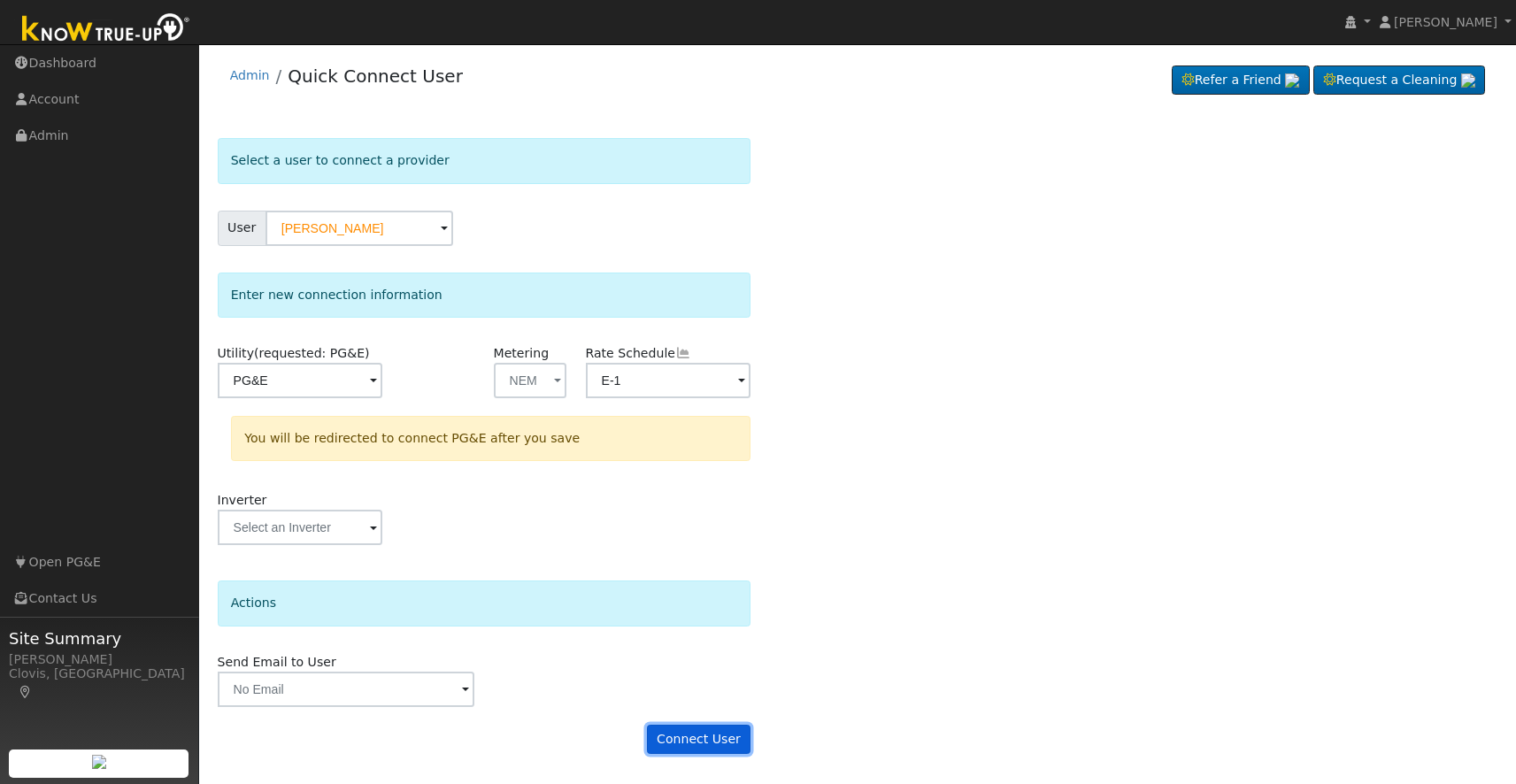
click at [682, 734] on button "Connect User" at bounding box center [698, 739] width 104 height 30
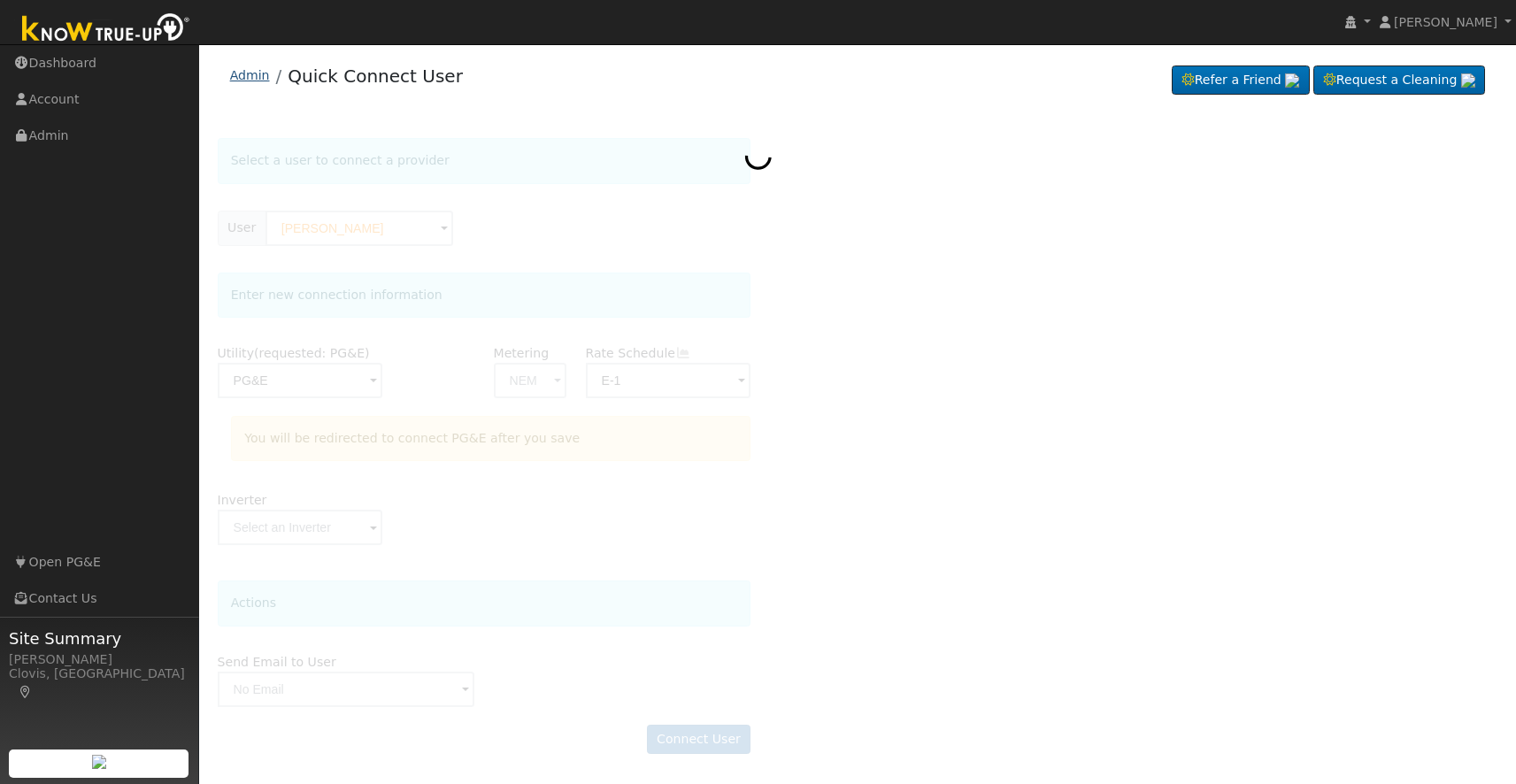
click at [245, 80] on link "Admin" at bounding box center [250, 75] width 40 height 15
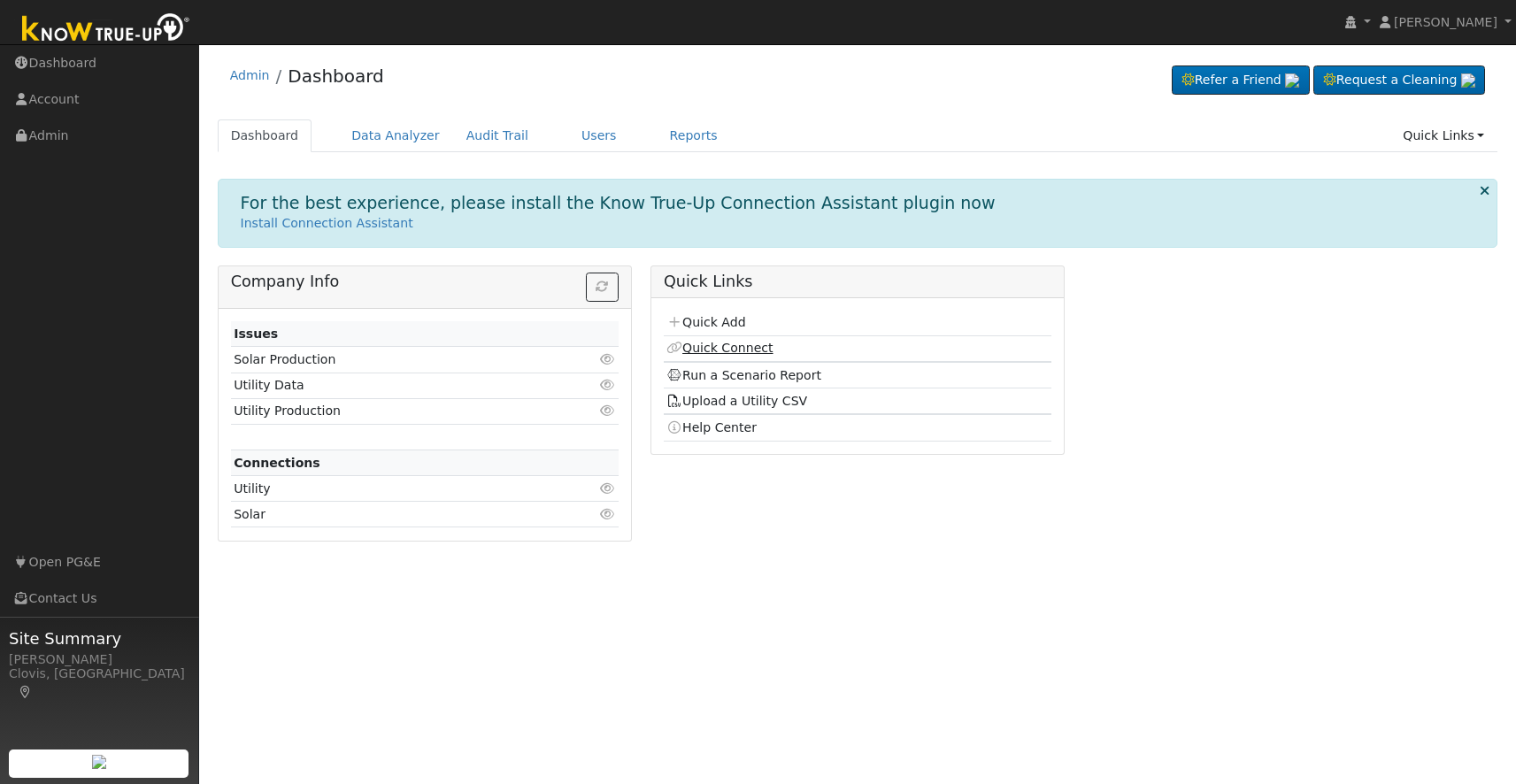
click at [722, 348] on link "Quick Connect" at bounding box center [719, 347] width 106 height 15
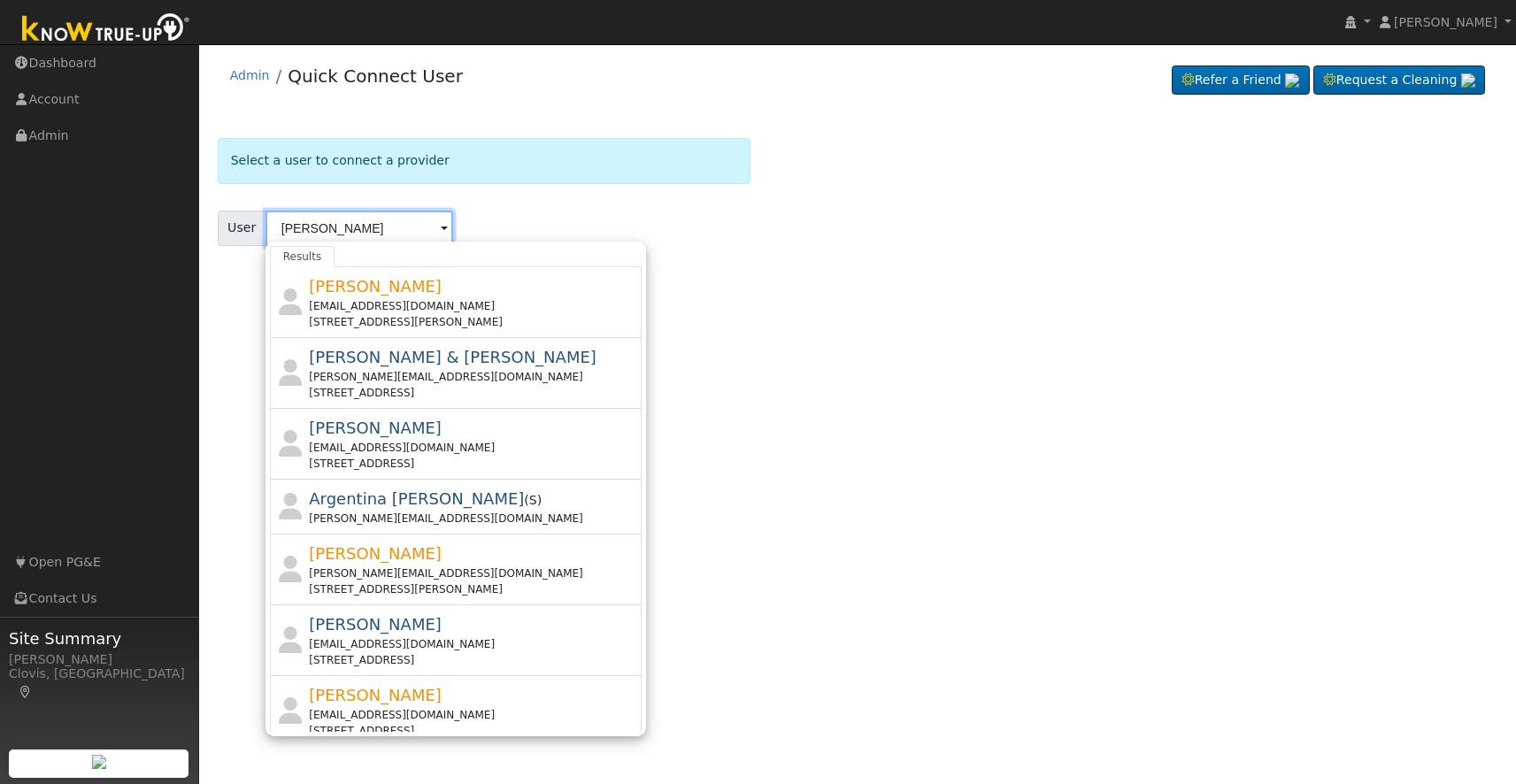
click at [393, 230] on input "[PERSON_NAME]" at bounding box center [359, 228] width 187 height 35
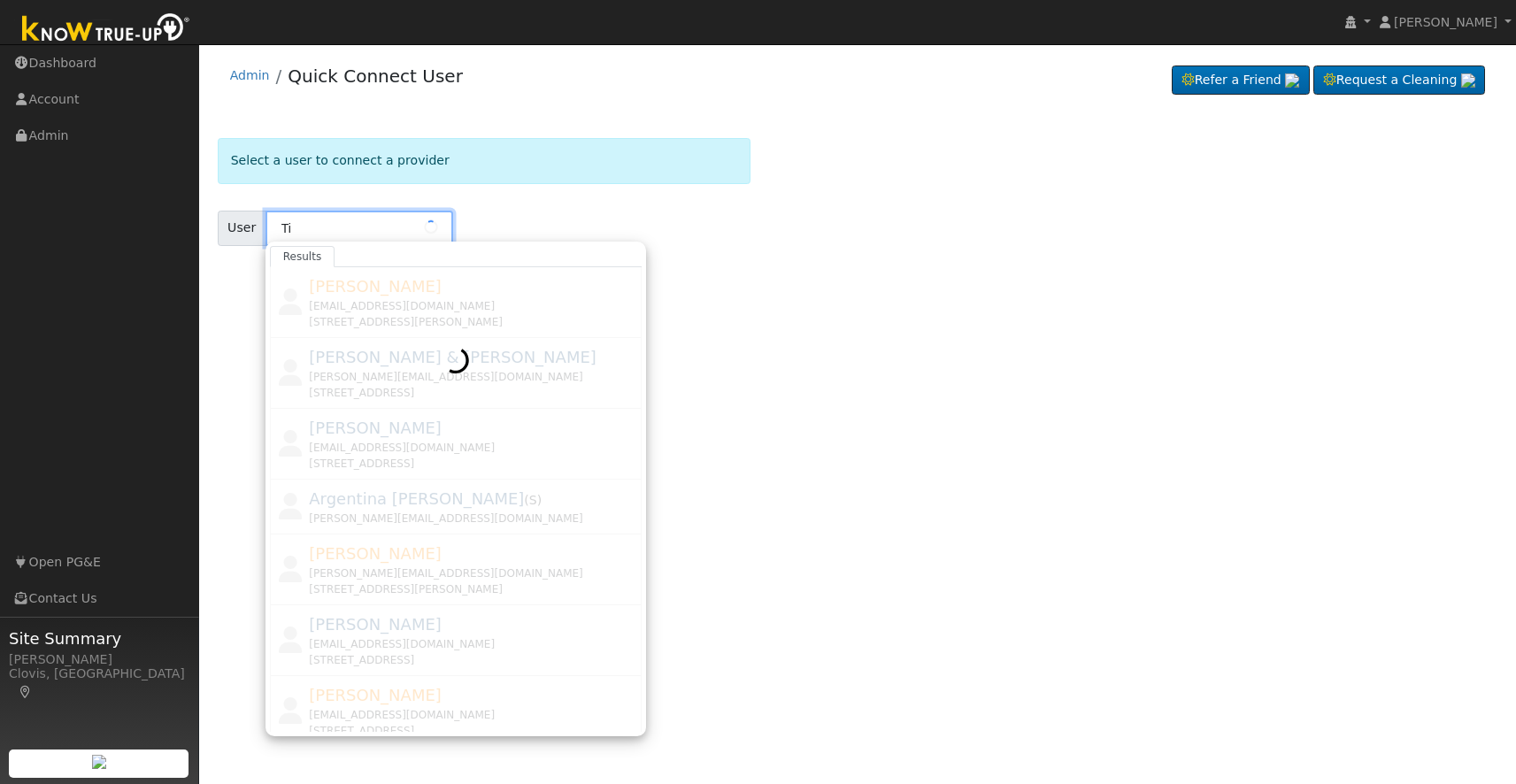
type input "T"
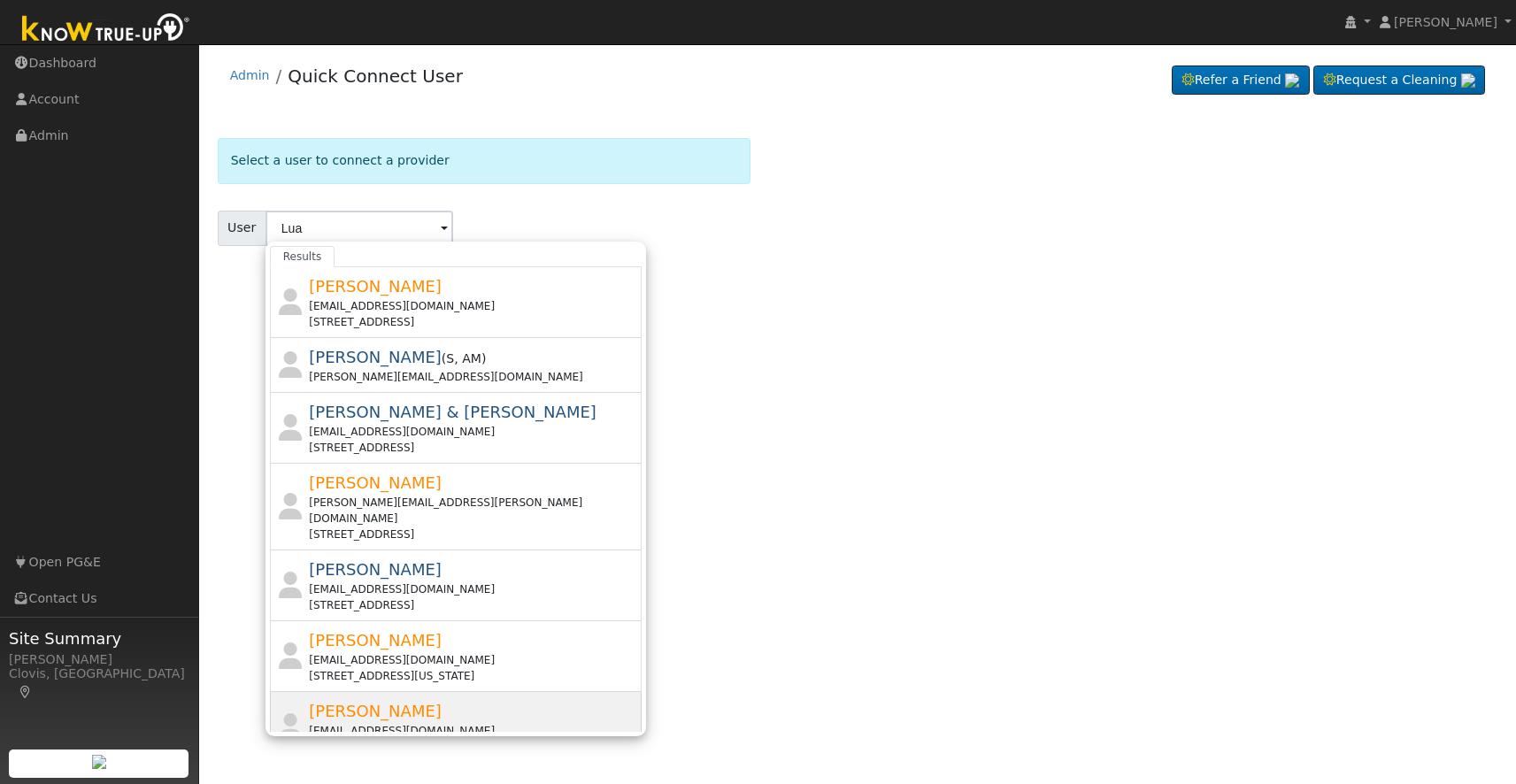
click at [356, 723] on div "[EMAIL_ADDRESS][DOMAIN_NAME]" at bounding box center [473, 730] width 328 height 16
type input "[PERSON_NAME]"
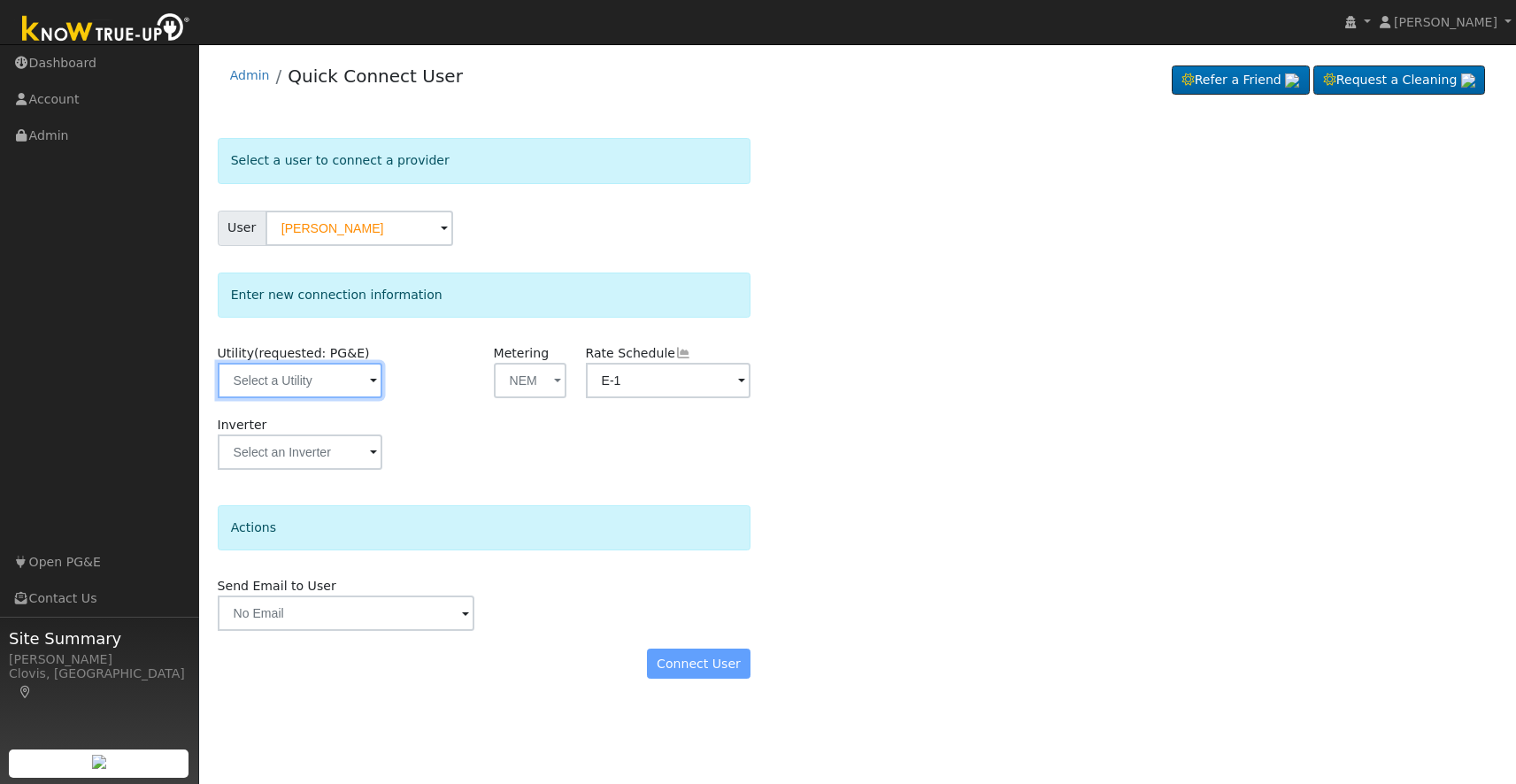
click at [338, 394] on input "text" at bounding box center [300, 380] width 166 height 35
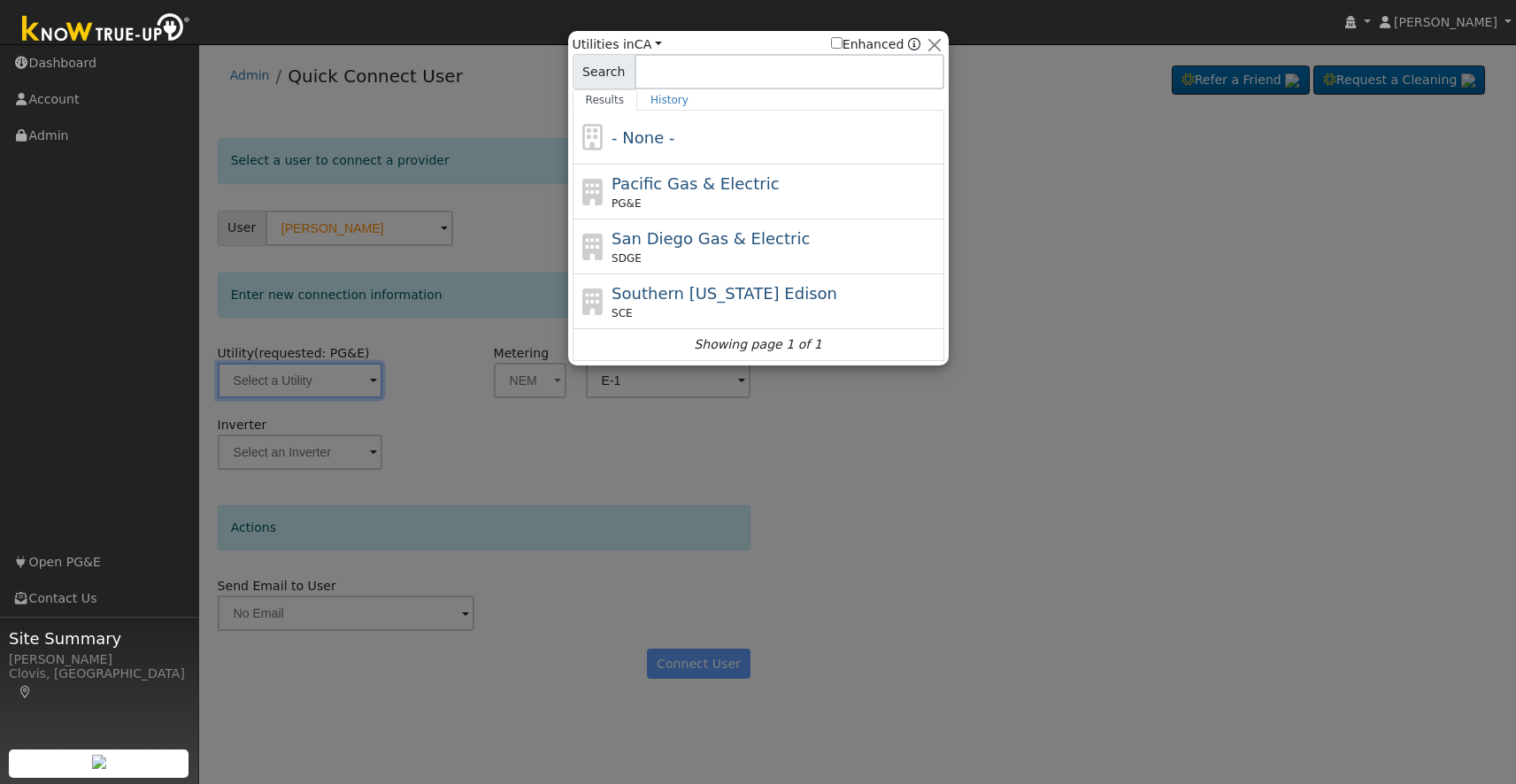
click at [643, 187] on span "Pacific Gas & Electric" at bounding box center [695, 183] width 167 height 19
type input "PG&E"
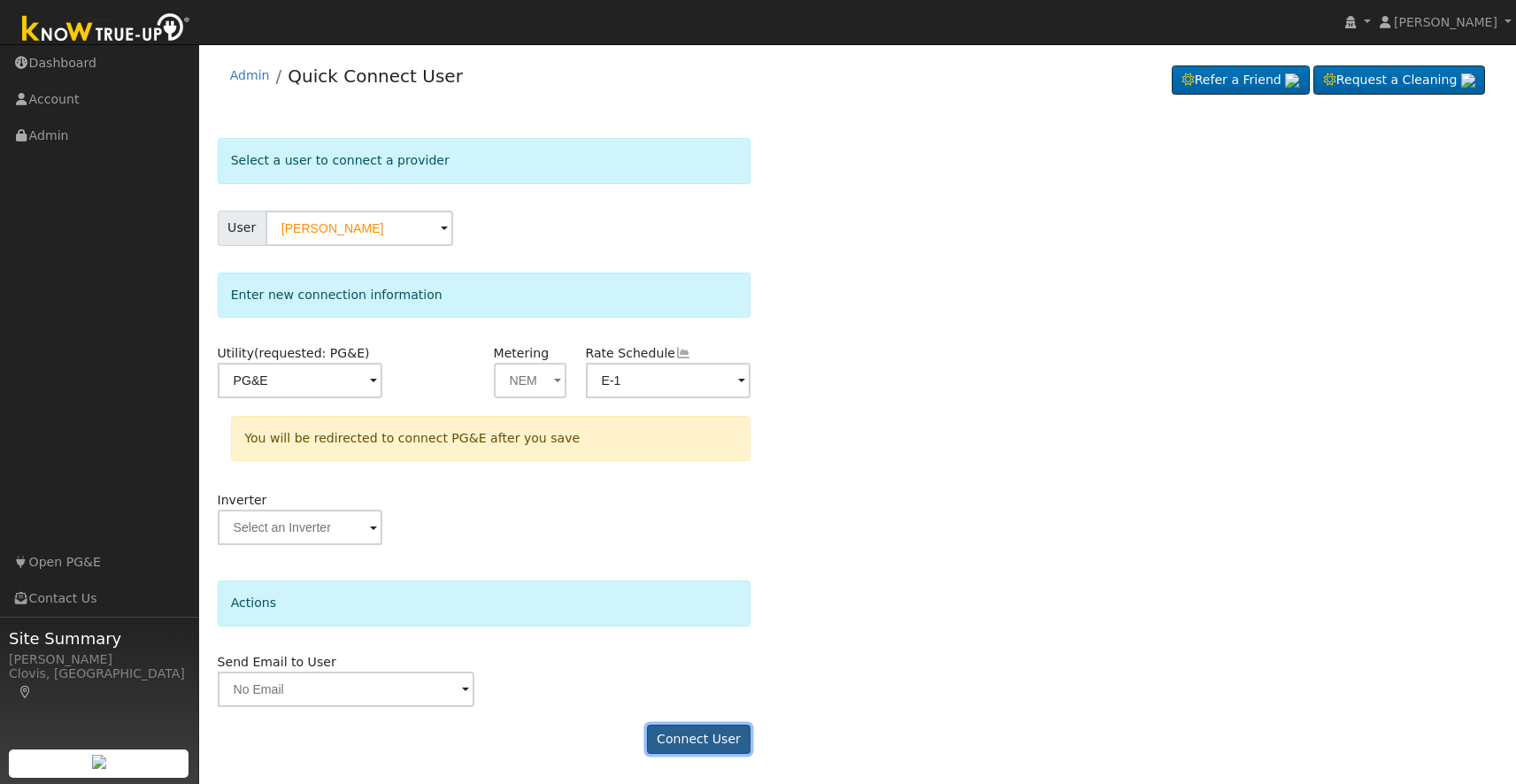
click at [697, 746] on button "Connect User" at bounding box center [698, 739] width 104 height 30
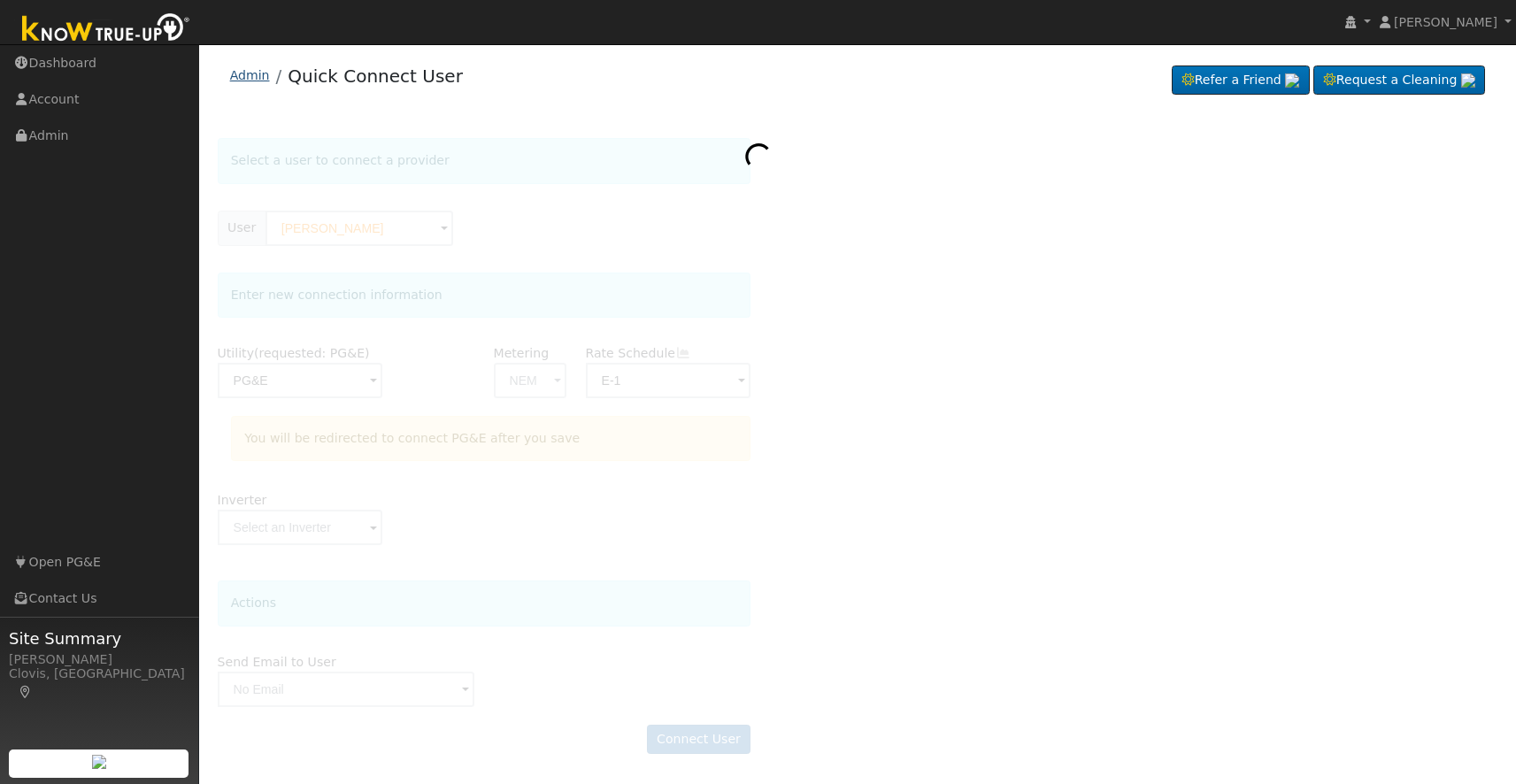
click at [247, 75] on link "Admin" at bounding box center [250, 75] width 40 height 15
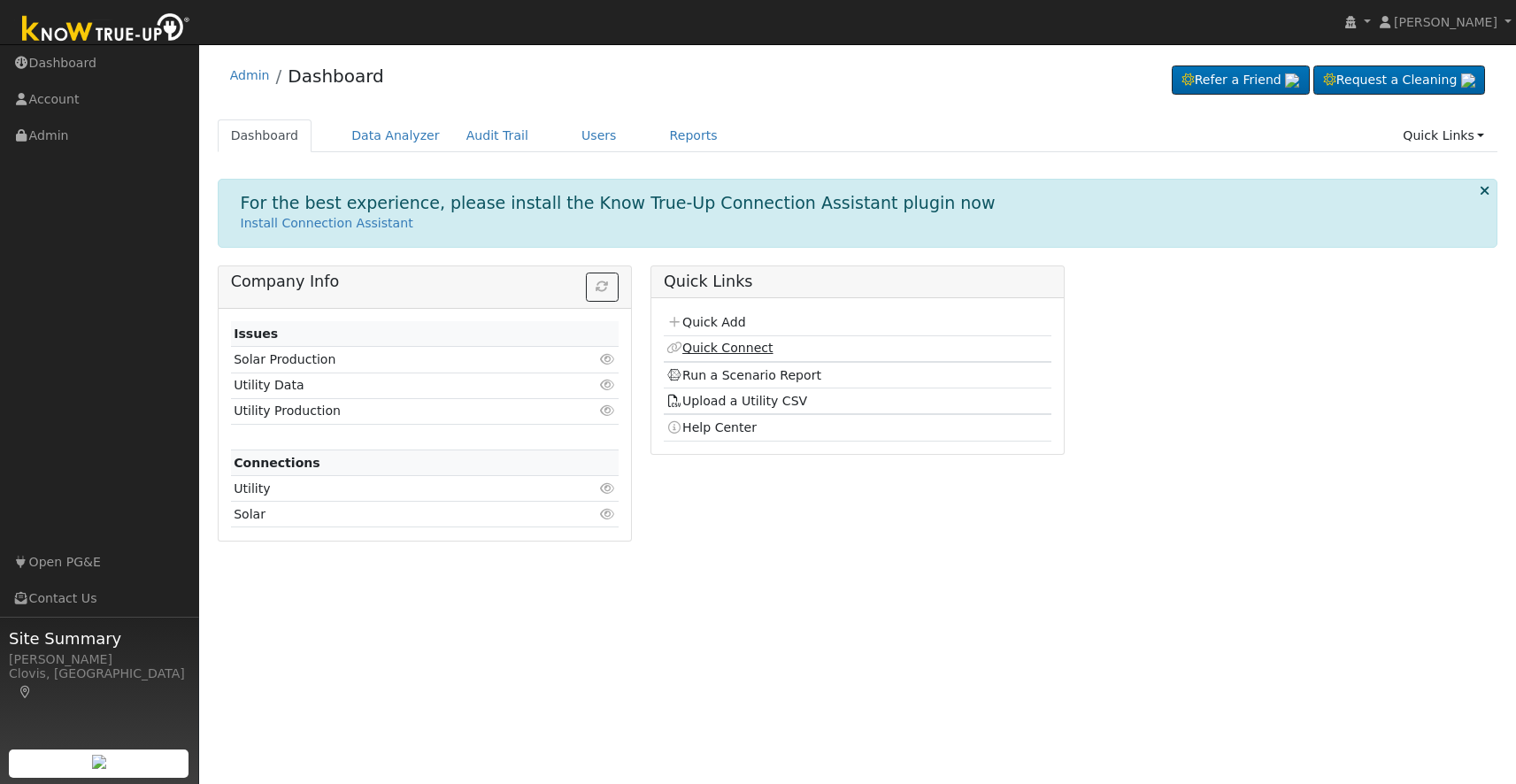
click at [707, 345] on link "Quick Connect" at bounding box center [719, 347] width 106 height 15
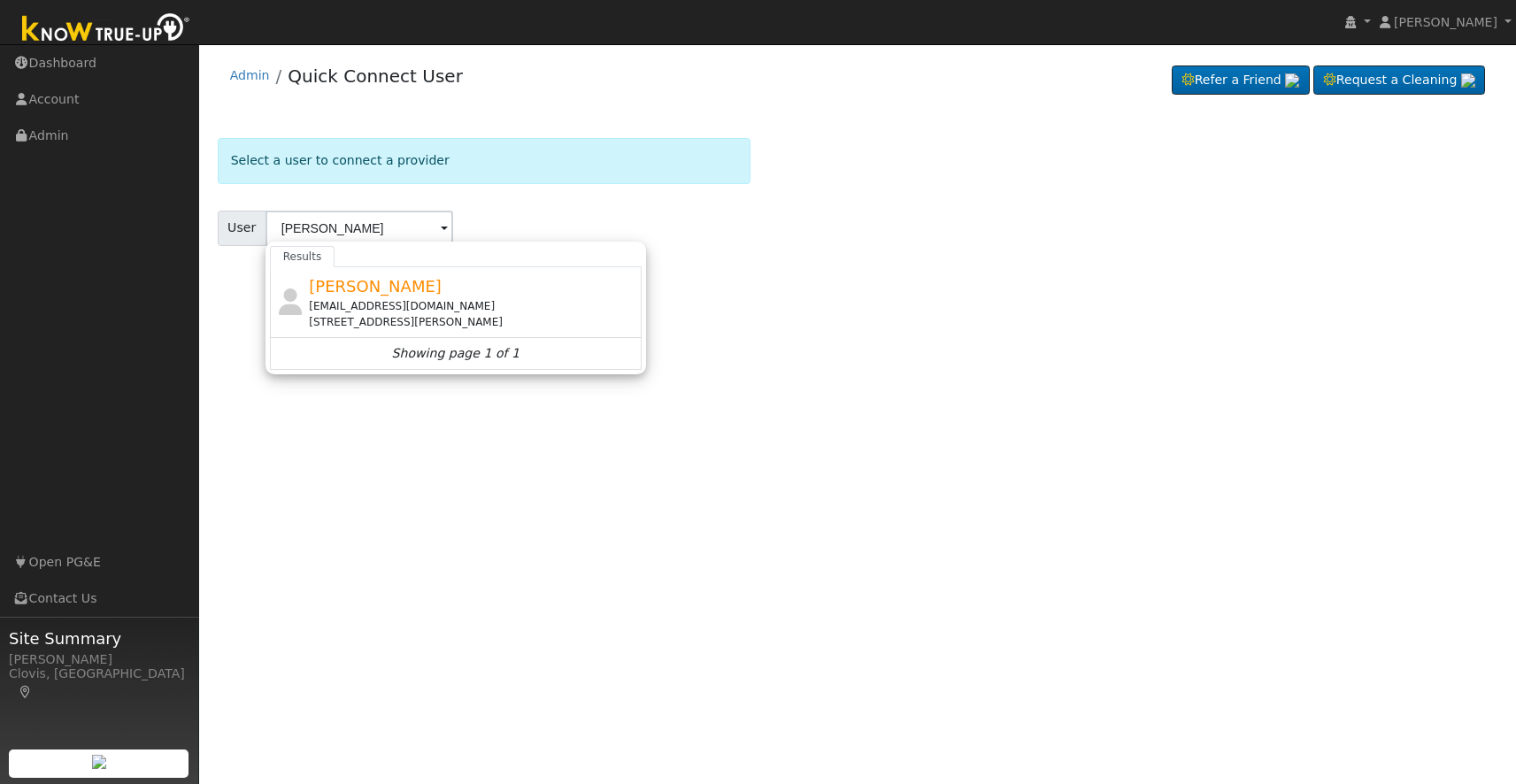
click at [357, 289] on span "[PERSON_NAME]" at bounding box center [376, 286] width 133 height 19
type input "[PERSON_NAME]"
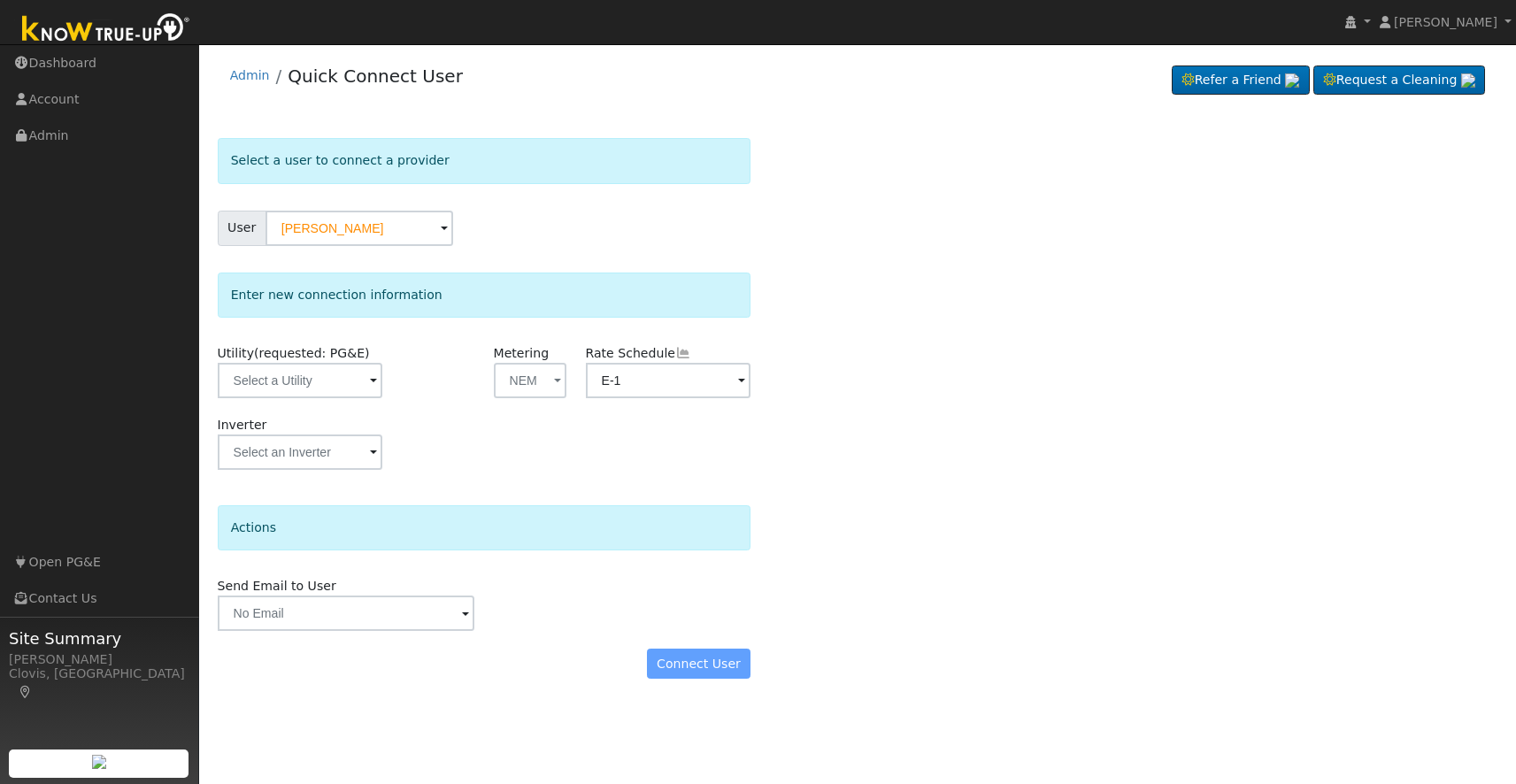
click at [290, 357] on span "(requested: PG&E)" at bounding box center [311, 353] width 116 height 15
click at [295, 374] on input "text" at bounding box center [300, 380] width 166 height 35
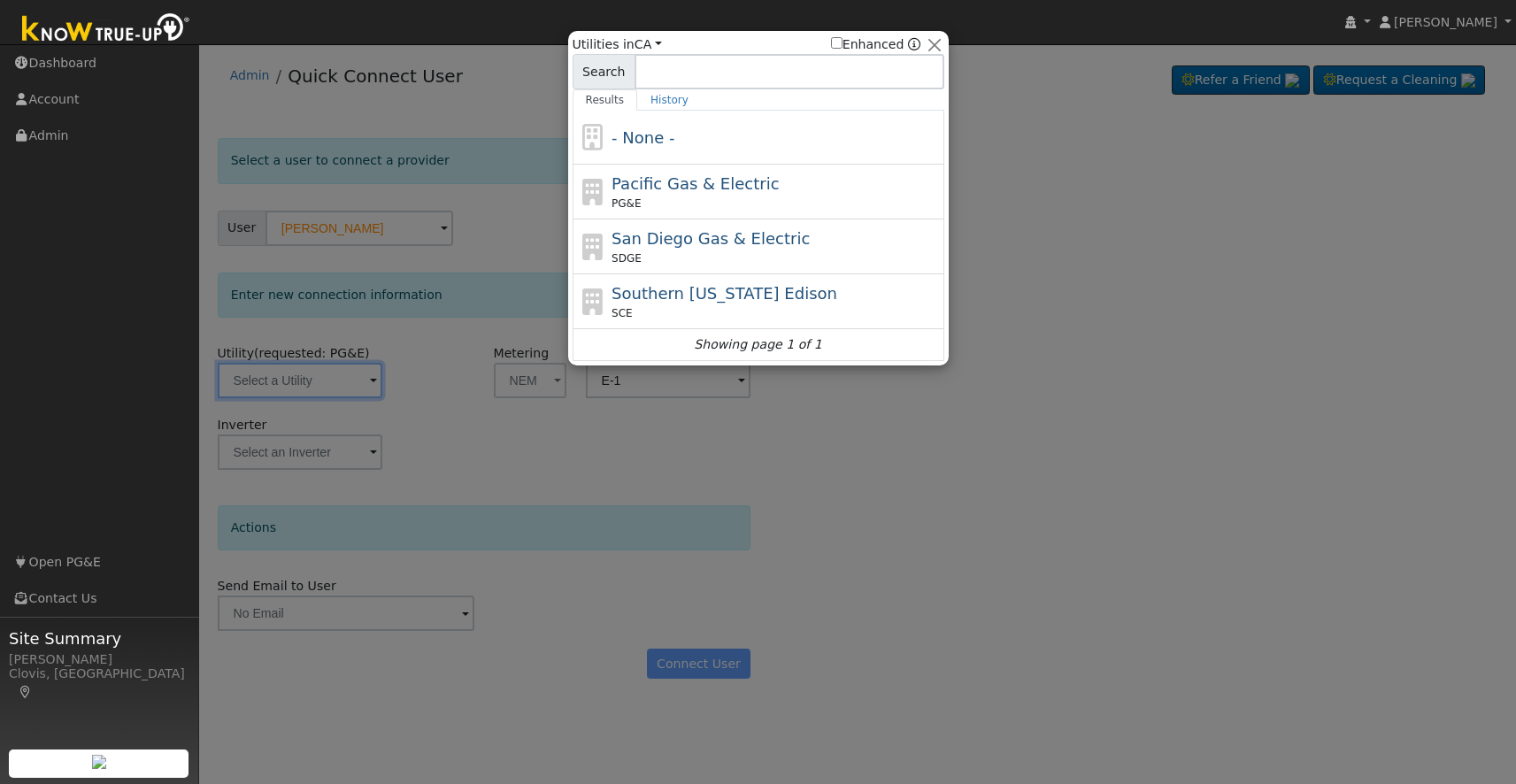
click at [650, 180] on span "Pacific Gas & Electric" at bounding box center [695, 183] width 167 height 19
type input "PG&E"
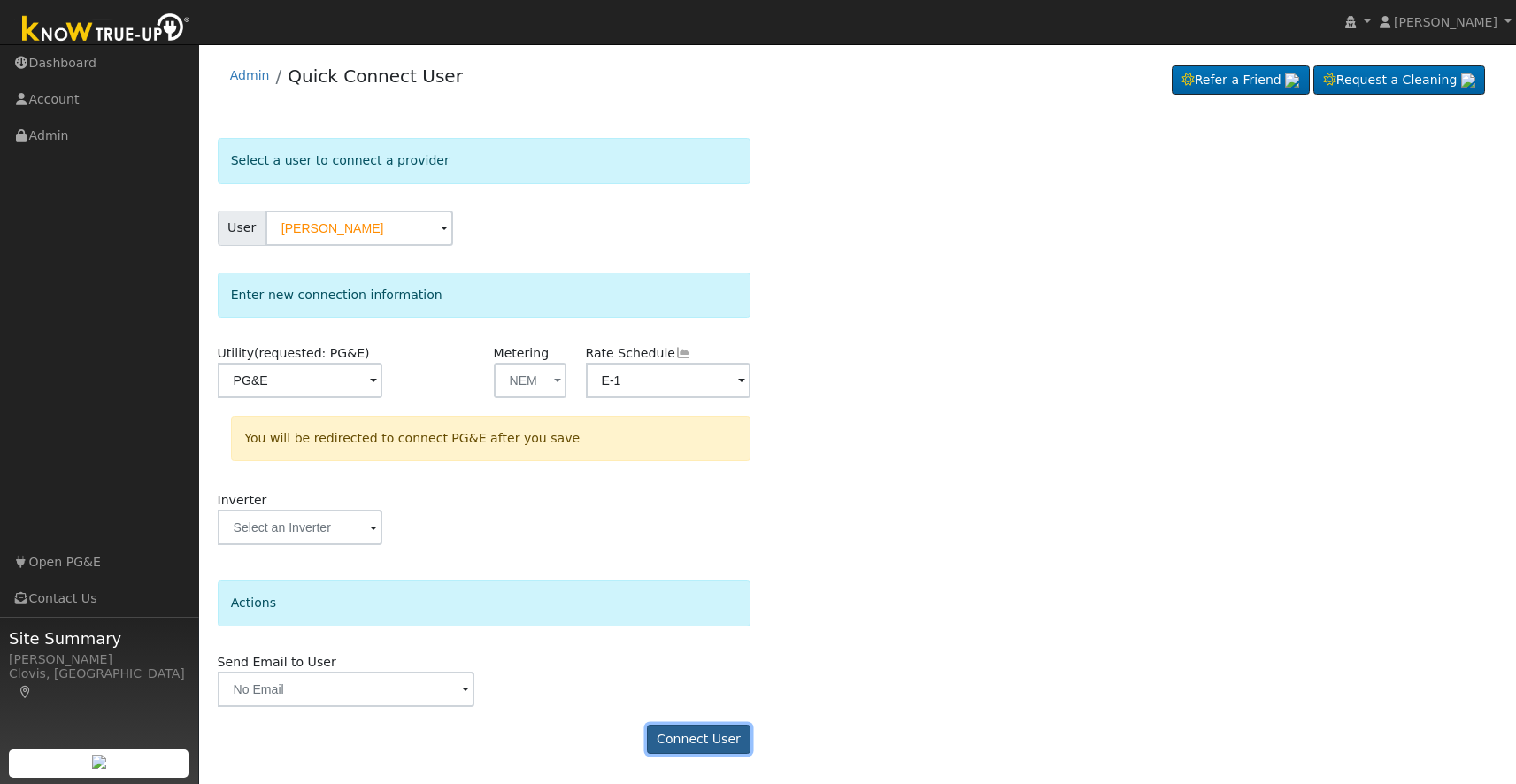
click at [690, 736] on button "Connect User" at bounding box center [698, 739] width 104 height 30
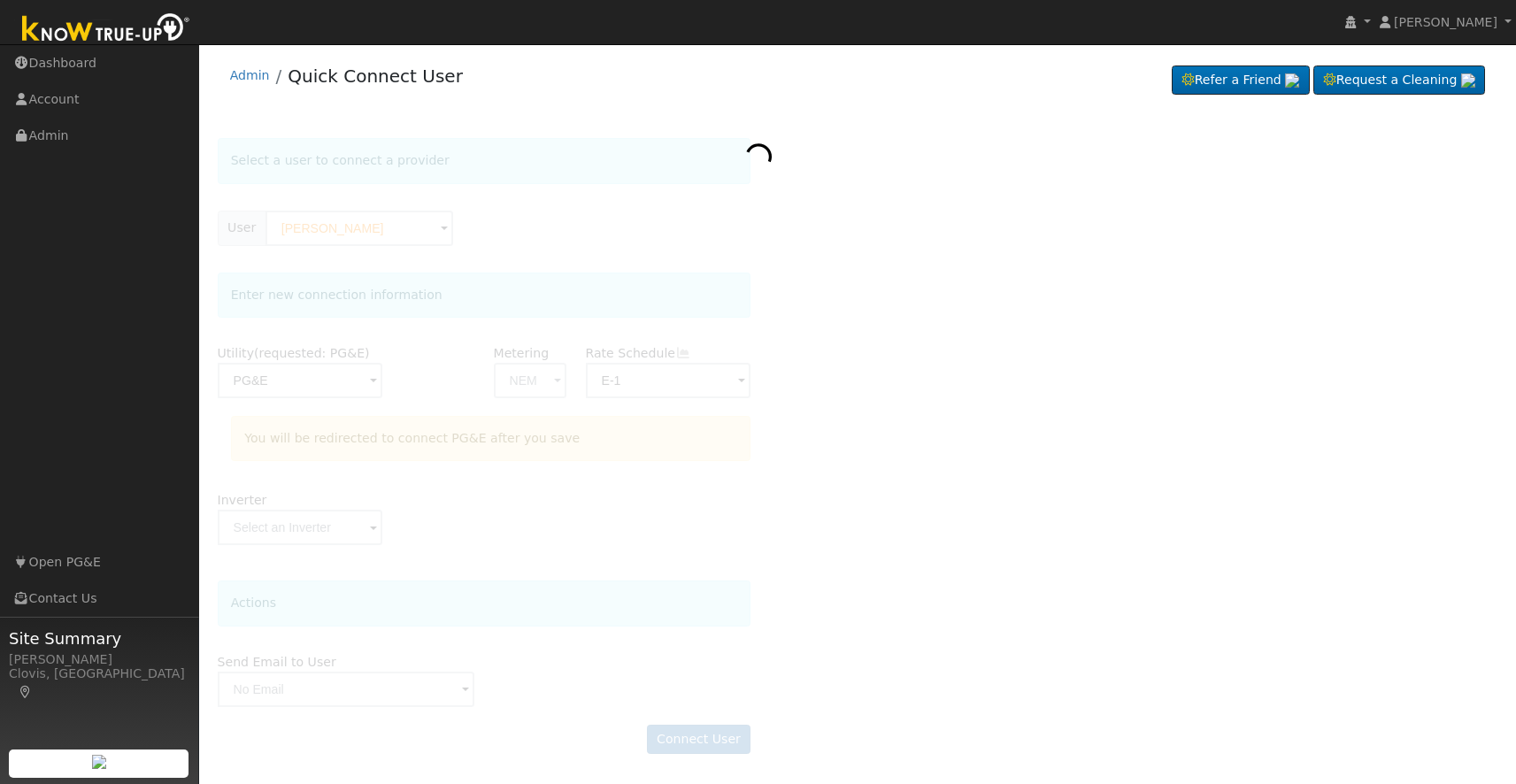
click at [605, 543] on div at bounding box center [858, 453] width 1280 height 633
drag, startPoint x: 747, startPoint y: 169, endPoint x: 748, endPoint y: 177, distance: 8.1
click at [747, 169] on icon at bounding box center [758, 156] width 35 height 35
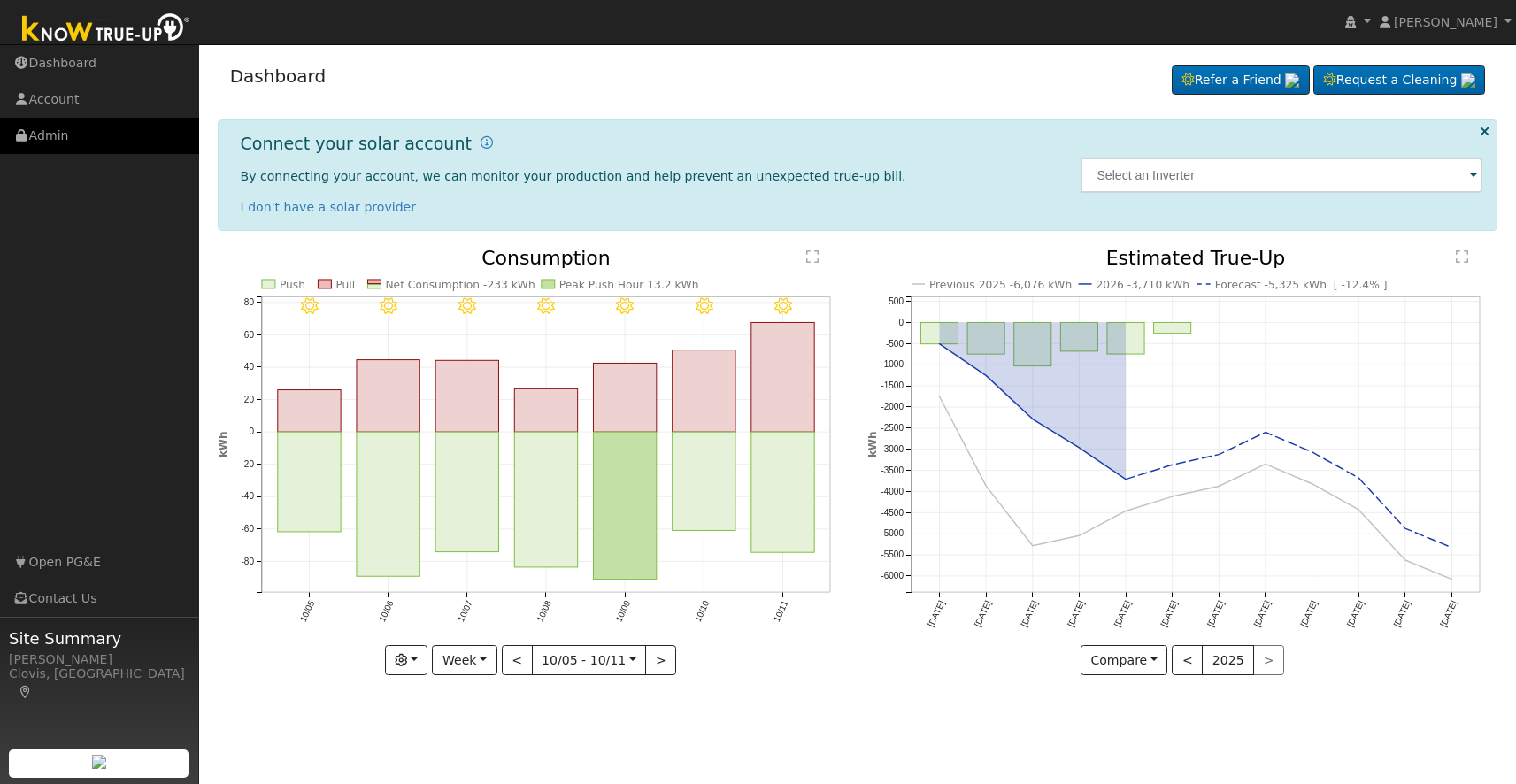
click at [65, 132] on link "Admin" at bounding box center [100, 136] width 199 height 36
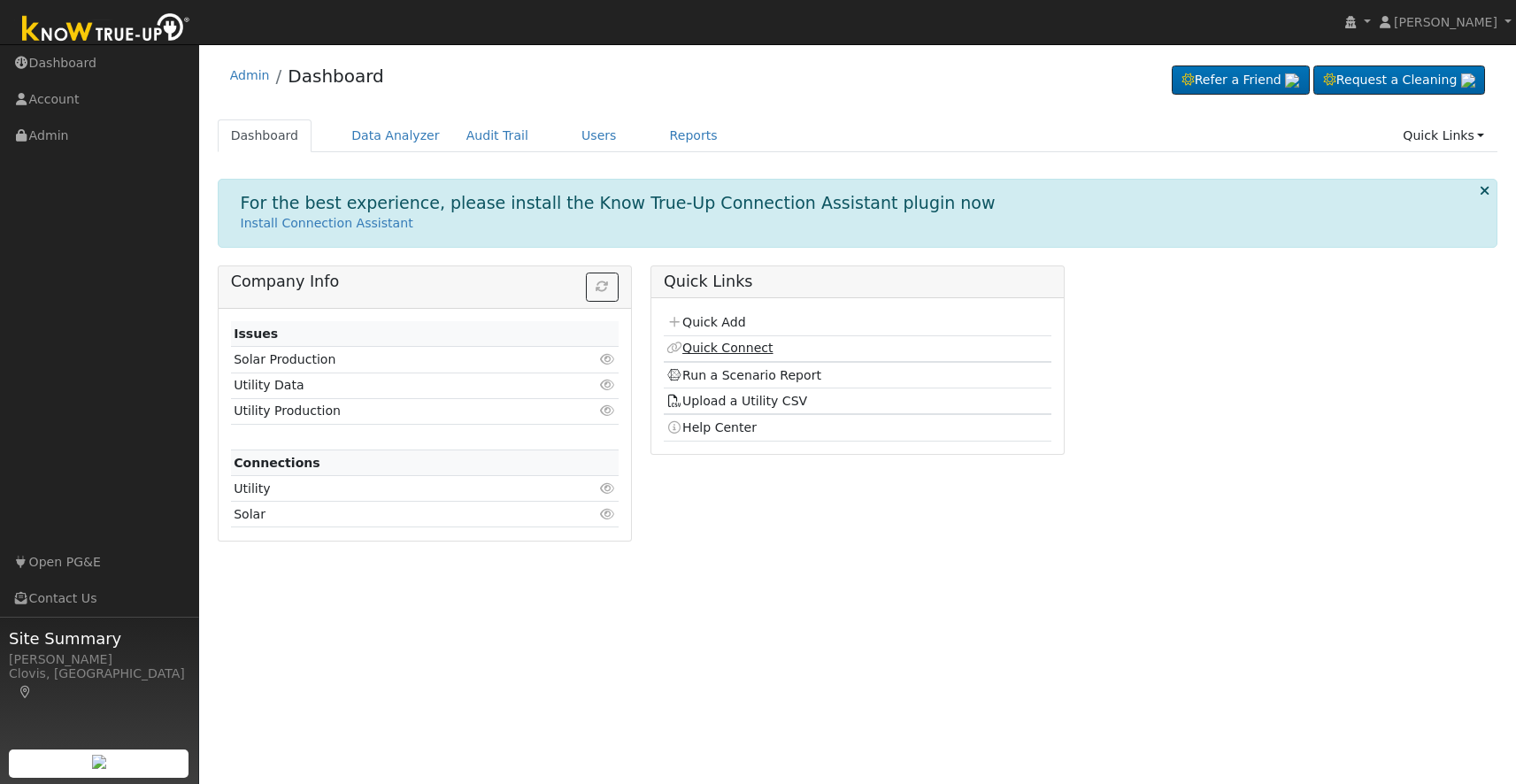
click at [727, 347] on link "Quick Connect" at bounding box center [719, 347] width 106 height 15
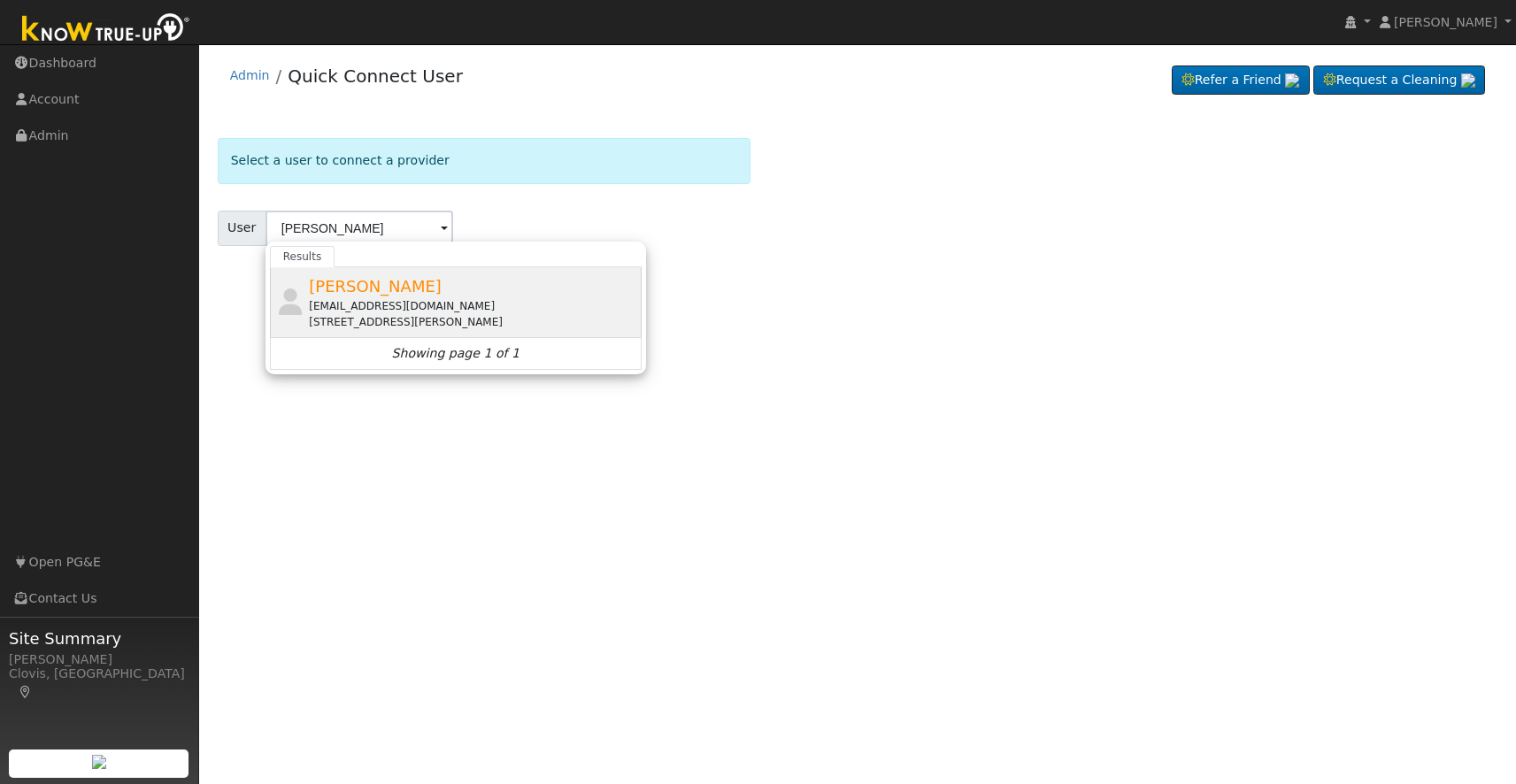
click at [336, 310] on div "[EMAIL_ADDRESS][DOMAIN_NAME]" at bounding box center [473, 306] width 328 height 16
type input "[PERSON_NAME]"
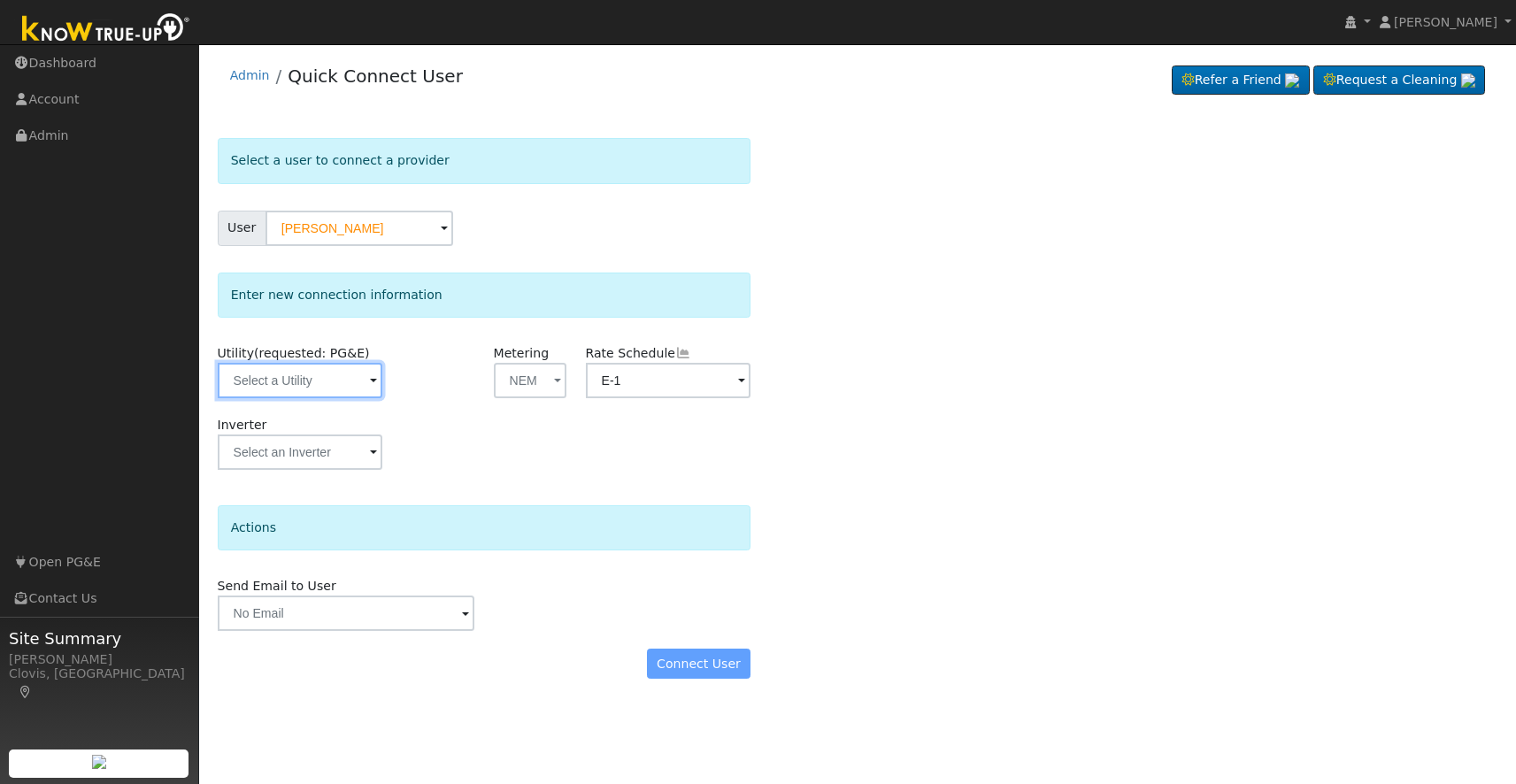
click at [324, 384] on input "text" at bounding box center [300, 380] width 166 height 35
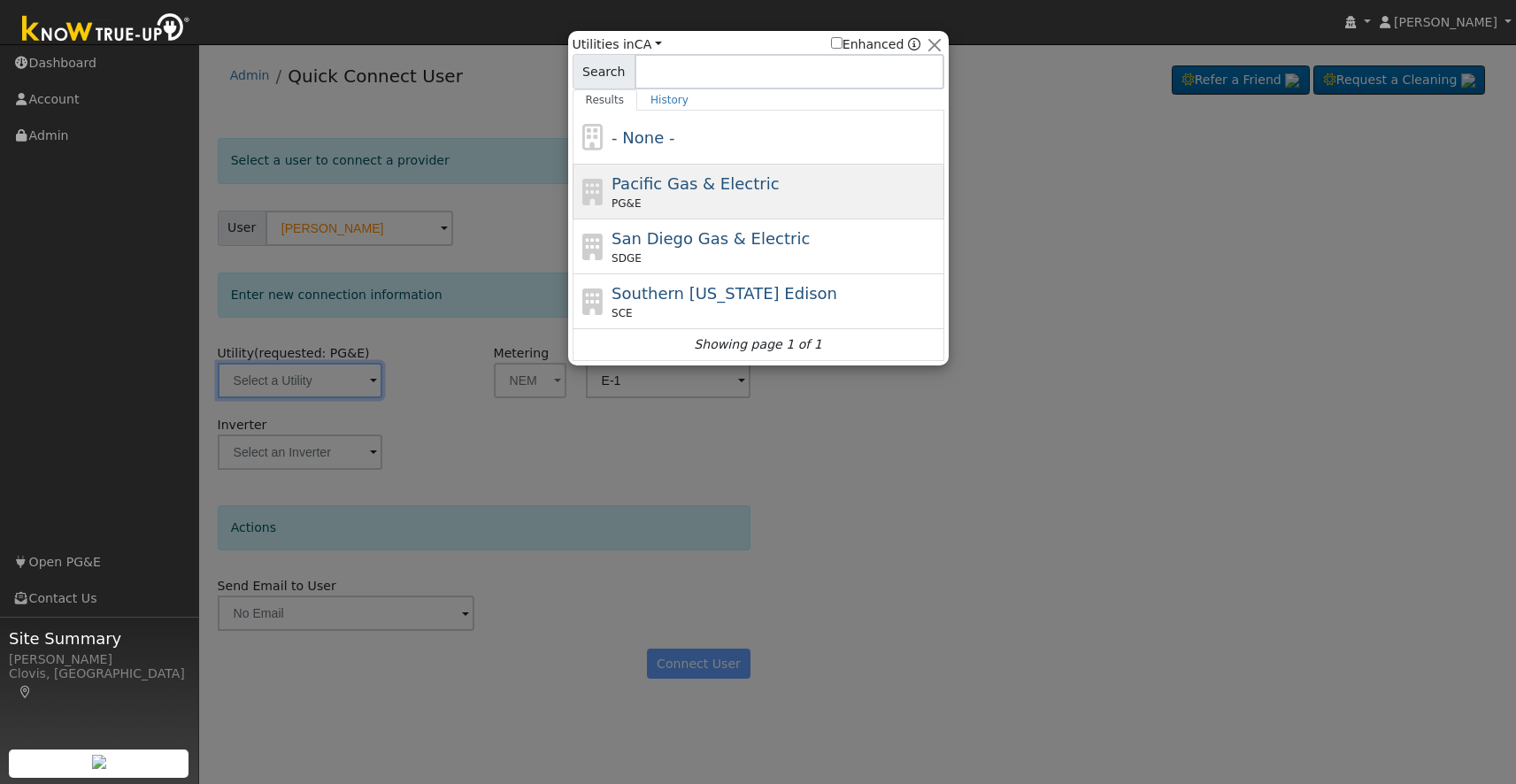
click at [673, 187] on span "Pacific Gas & Electric" at bounding box center [695, 183] width 167 height 19
type input "PG&E"
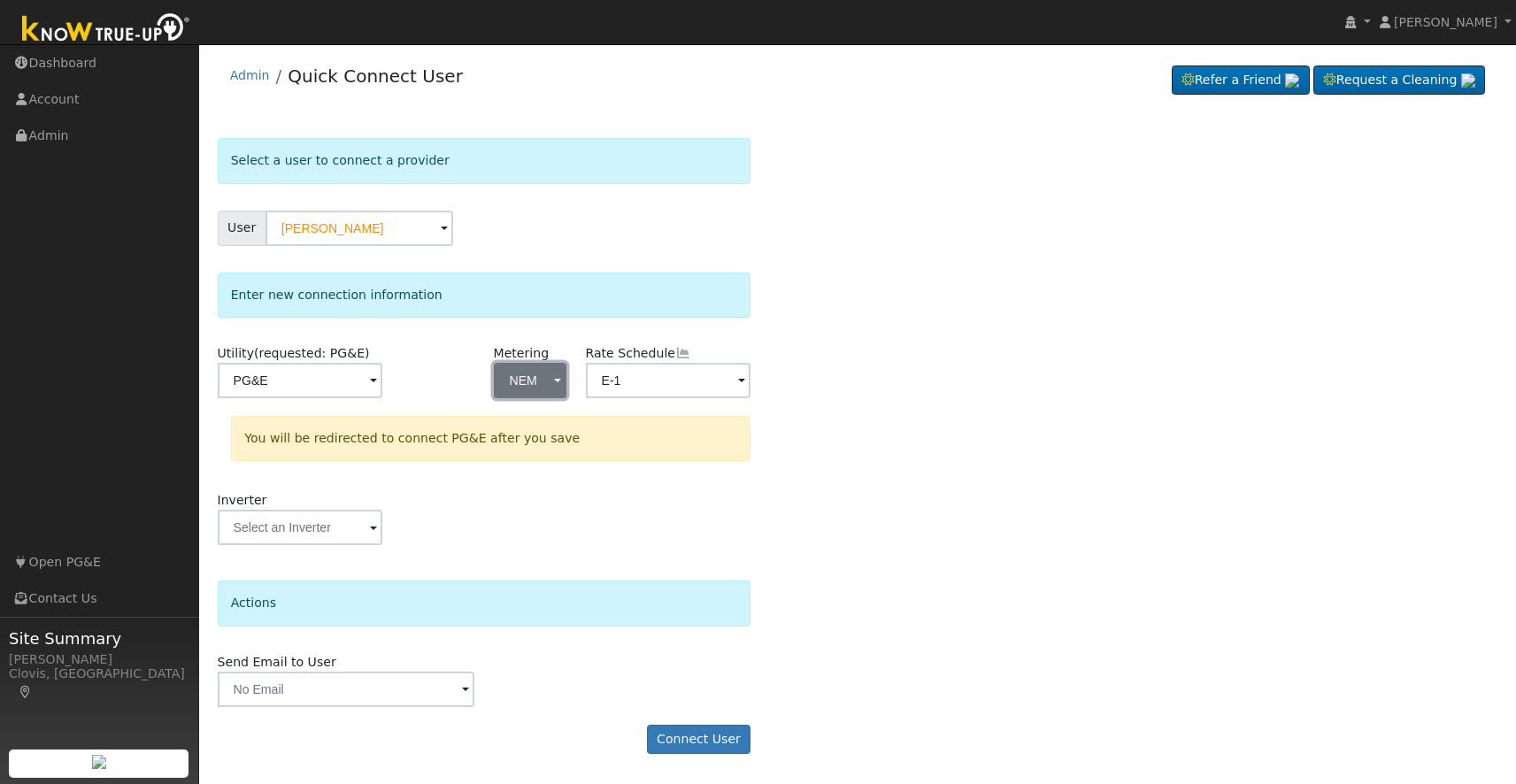
click at [545, 379] on button "NEM" at bounding box center [530, 380] width 73 height 35
click at [537, 438] on link "NEM" at bounding box center [556, 444] width 123 height 24
click at [360, 528] on input "text" at bounding box center [300, 527] width 166 height 35
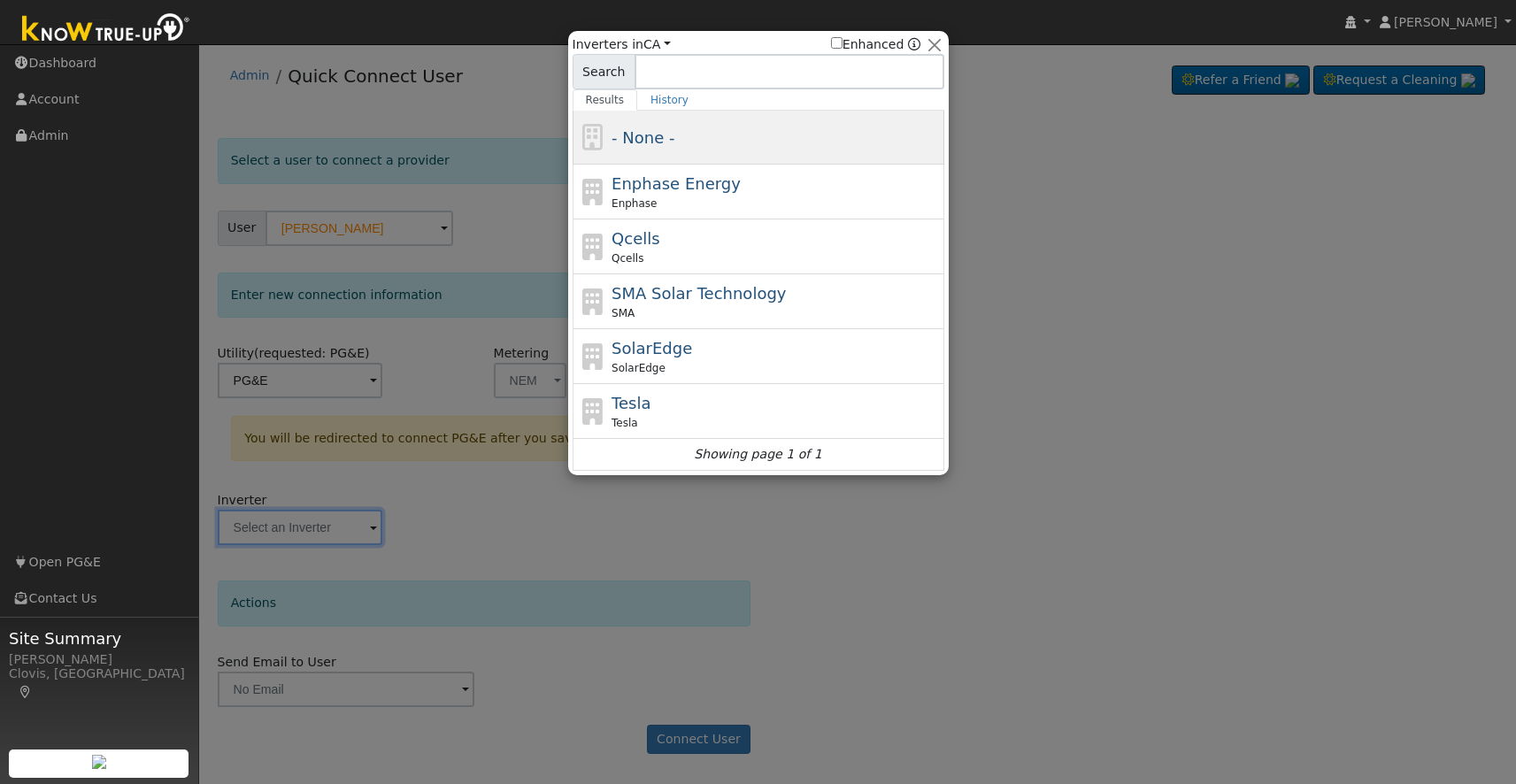
click at [825, 132] on div "- None -" at bounding box center [776, 137] width 328 height 23
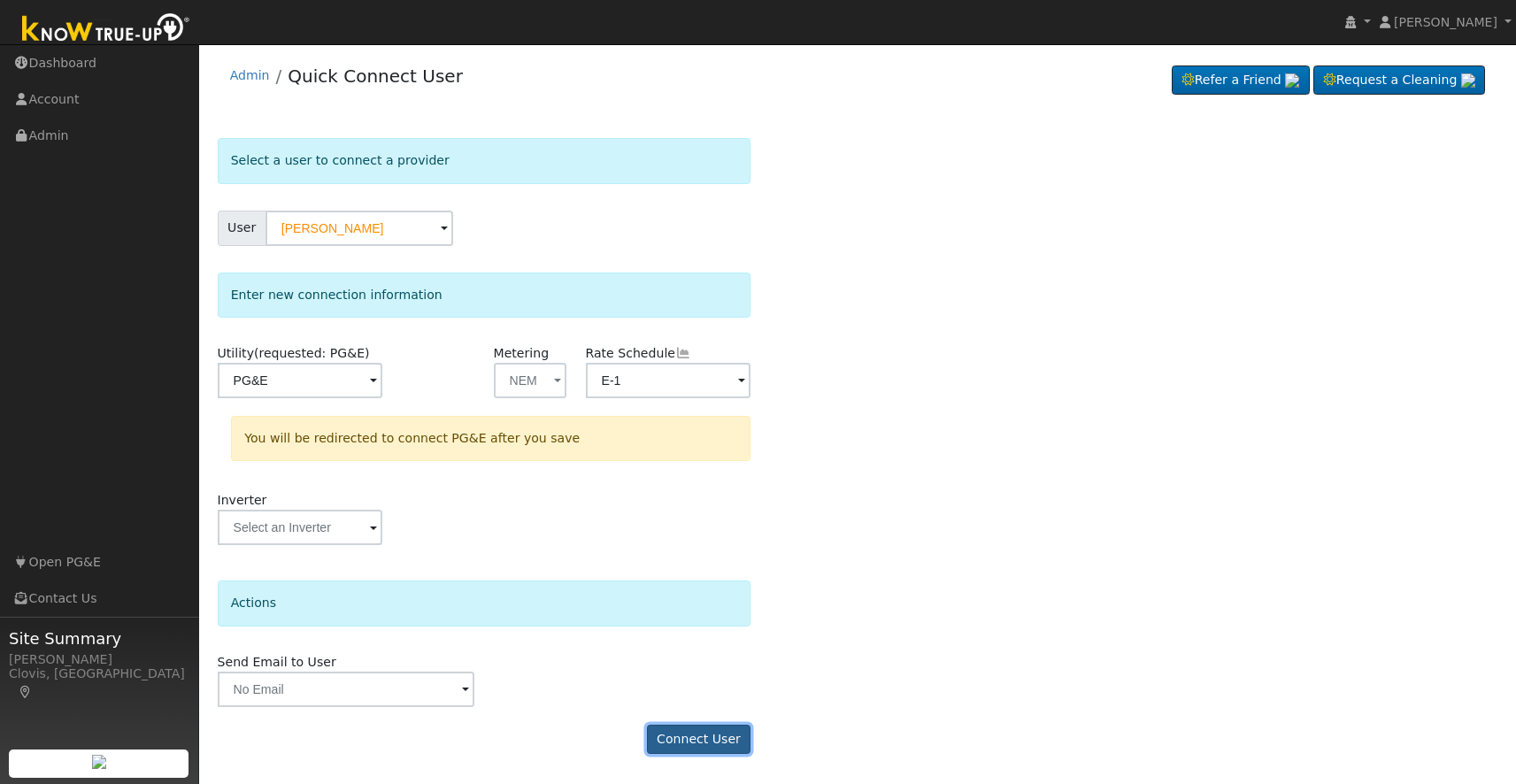
click at [692, 746] on button "Connect User" at bounding box center [698, 739] width 104 height 30
